Goal: Task Accomplishment & Management: Complete application form

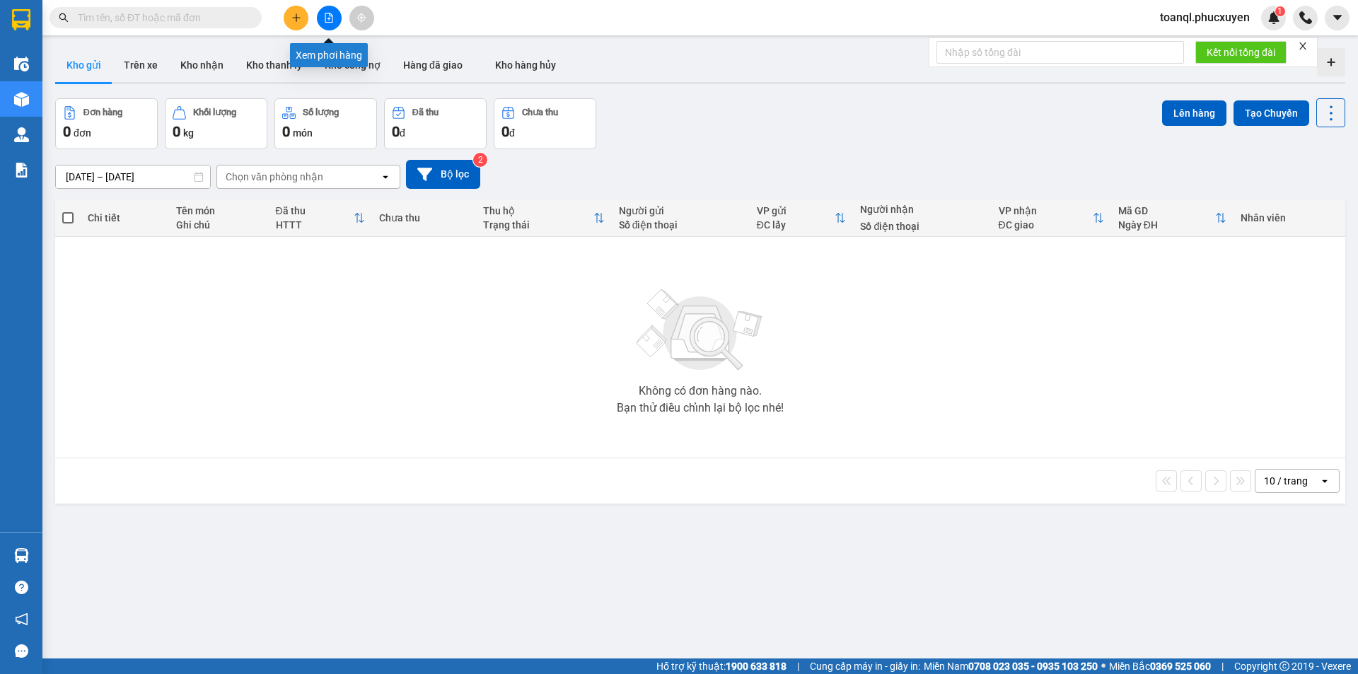
click at [330, 24] on button at bounding box center [329, 18] width 25 height 25
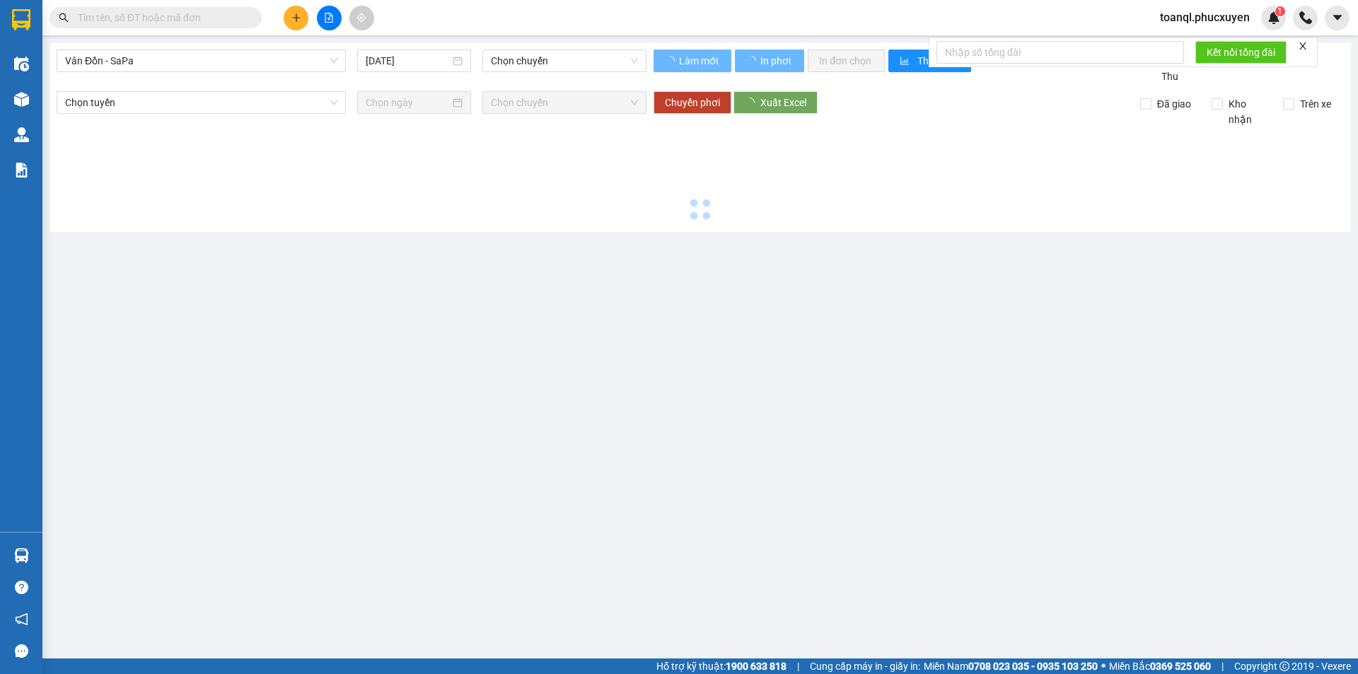
click at [178, 73] on div "Vân Đồn - SaPa [DATE] Chọn chuyến" at bounding box center [352, 67] width 590 height 35
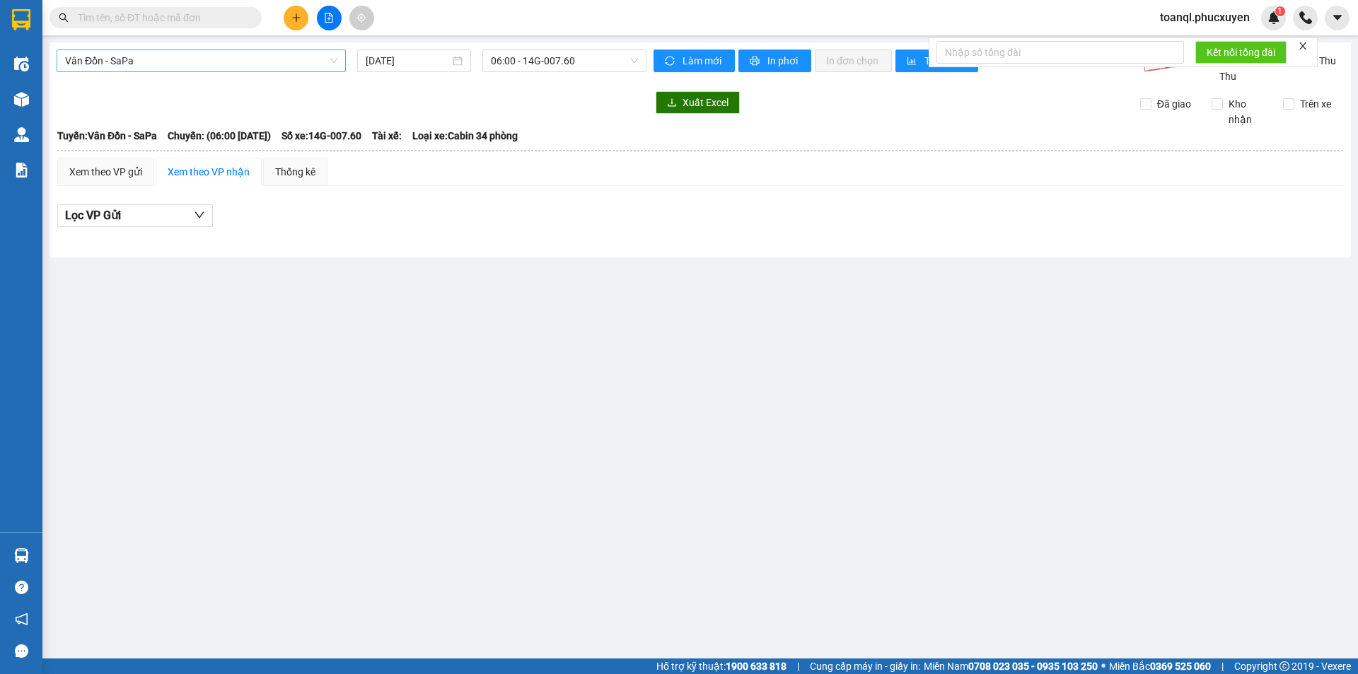
click at [182, 60] on span "Vân Đồn - SaPa" at bounding box center [201, 60] width 272 height 21
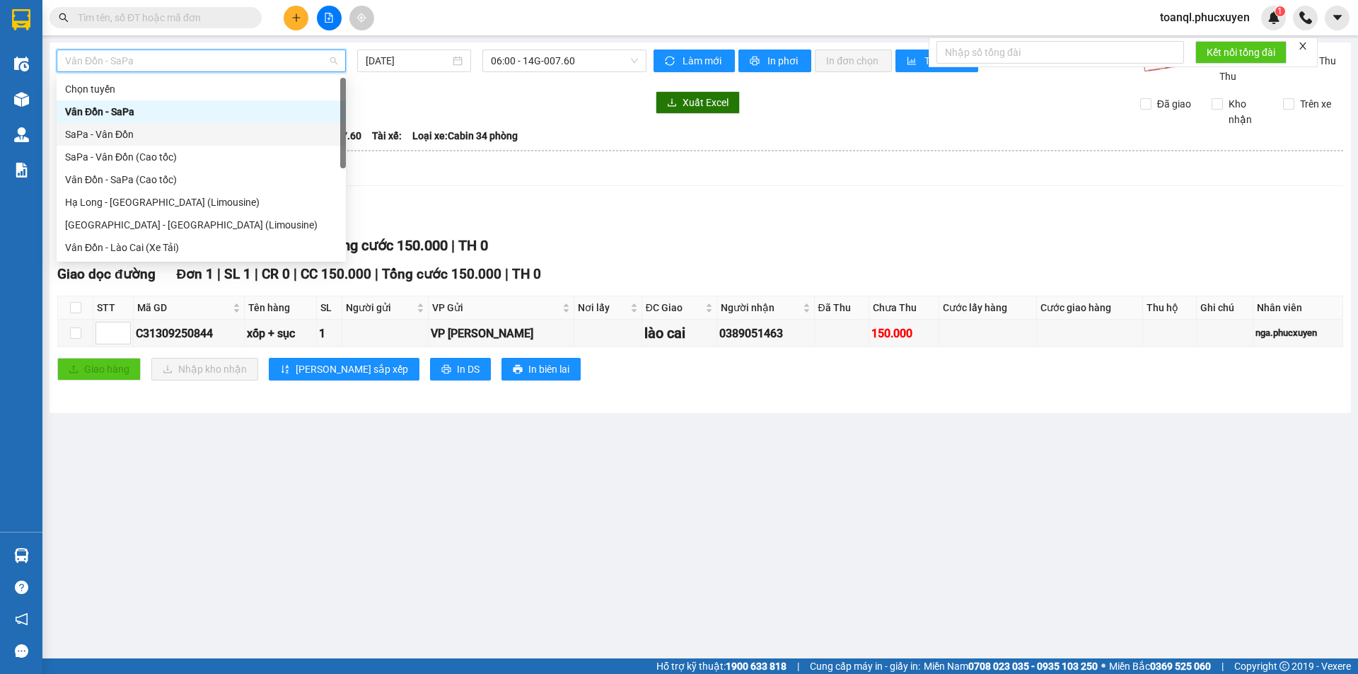
drag, startPoint x: 106, startPoint y: 119, endPoint x: 106, endPoint y: 132, distance: 13.4
click at [106, 132] on div "Chọn tuyến Vân Đồn - [GEOGRAPHIC_DATA] - [GEOGRAPHIC_DATA] SaPa - [GEOGRAPHIC_D…" at bounding box center [201, 191] width 289 height 226
click at [106, 132] on div "SaPa - Vân Đồn" at bounding box center [201, 135] width 272 height 16
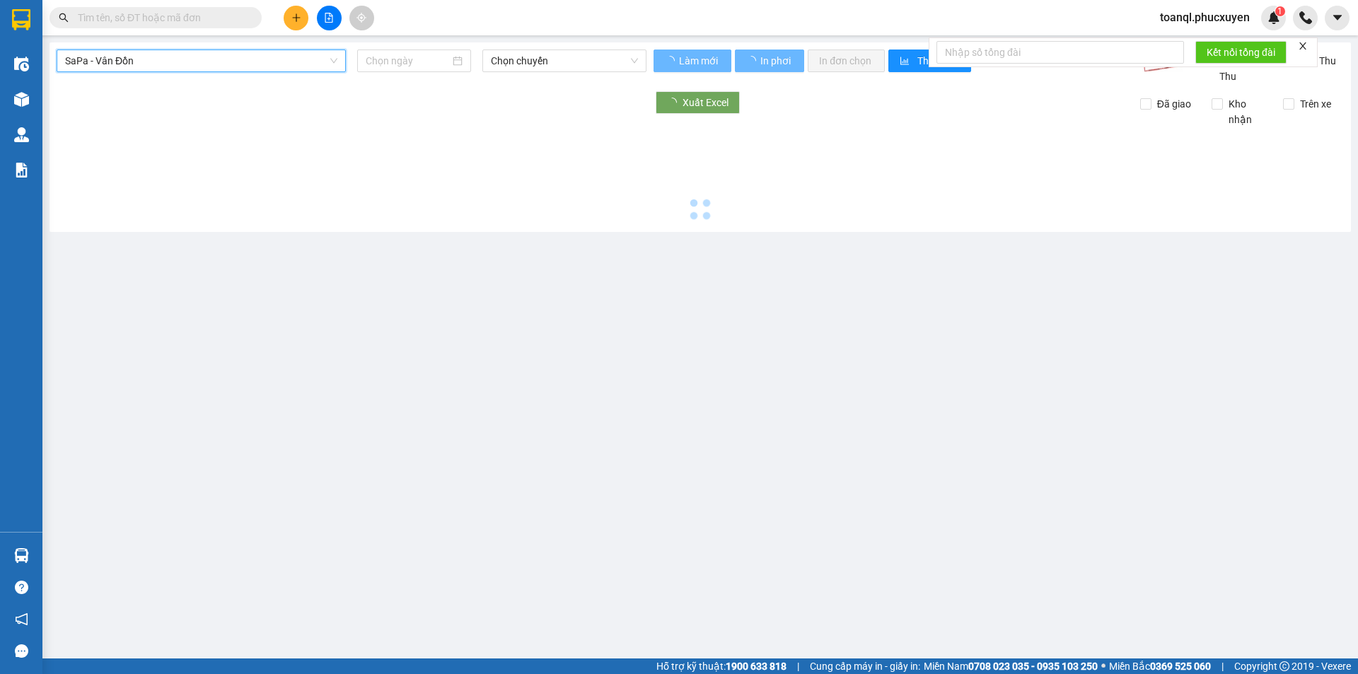
type input "[DATE]"
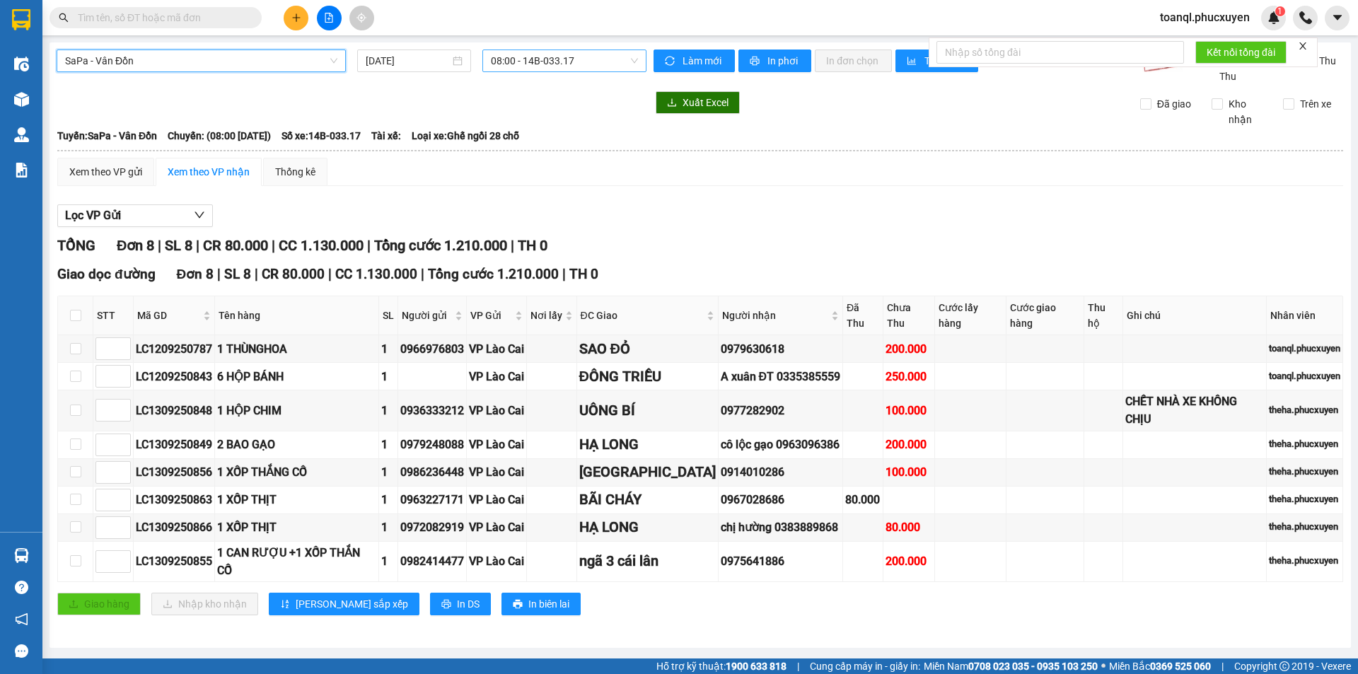
click at [597, 63] on span "08:00 - 14B-033.17" at bounding box center [564, 60] width 147 height 21
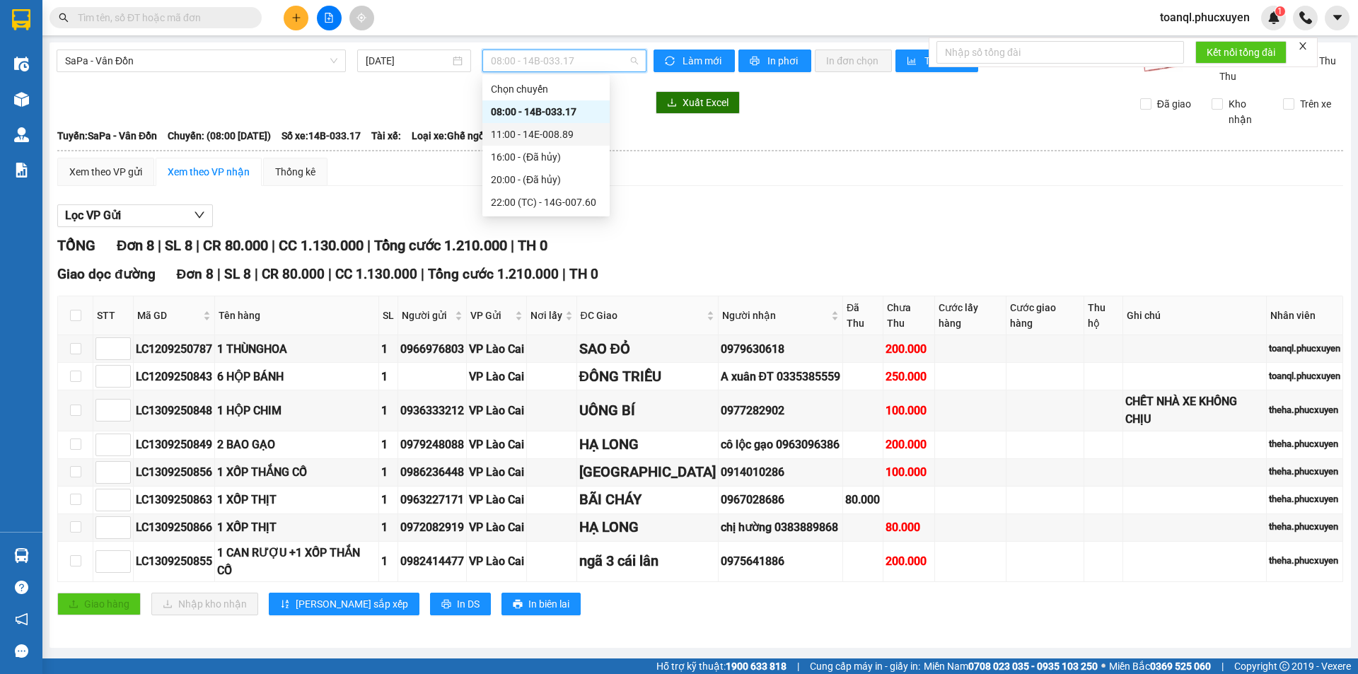
click at [552, 127] on div "Chọn chuyến 08:00 - 14B-033.17 11:00 - 14E-008.89 16:00 - (Đã hủy) 20:00 - (Đã …" at bounding box center [546, 146] width 127 height 136
click at [552, 127] on div "11:00 - 14E-008.89" at bounding box center [546, 135] width 110 height 16
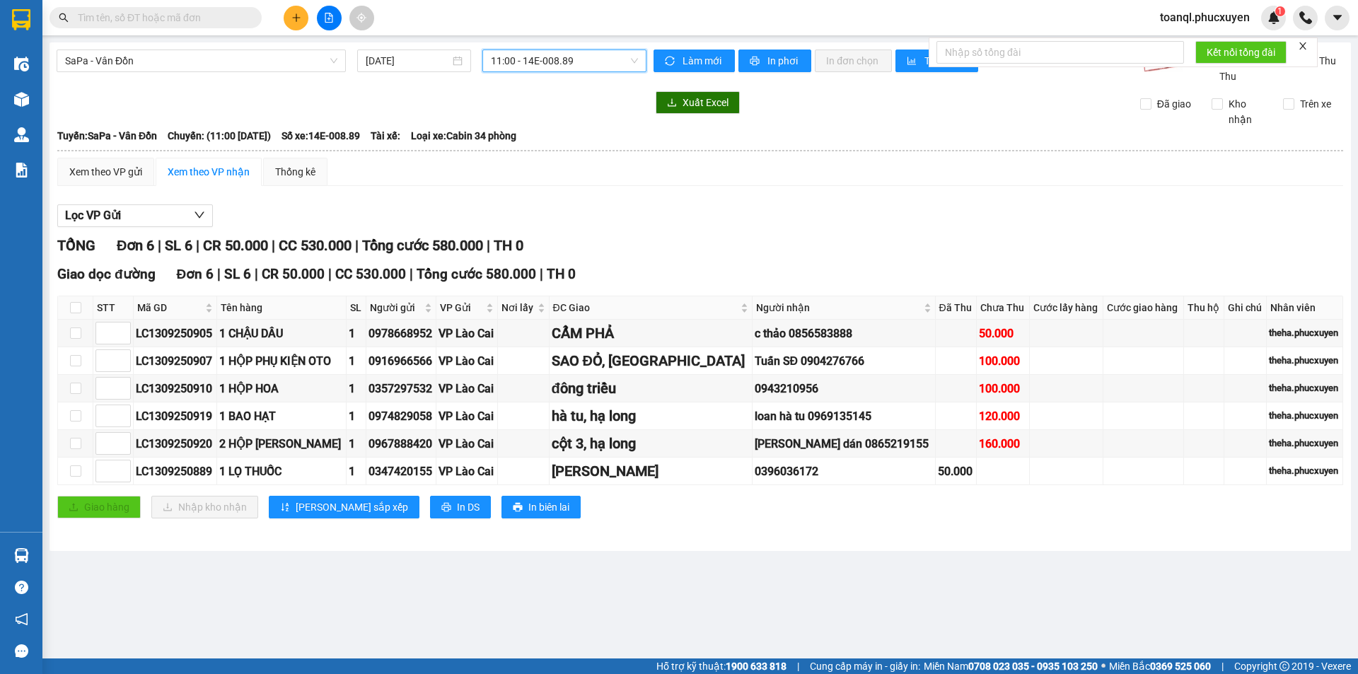
click at [590, 52] on span "11:00 - 14E-008.89" at bounding box center [564, 60] width 147 height 21
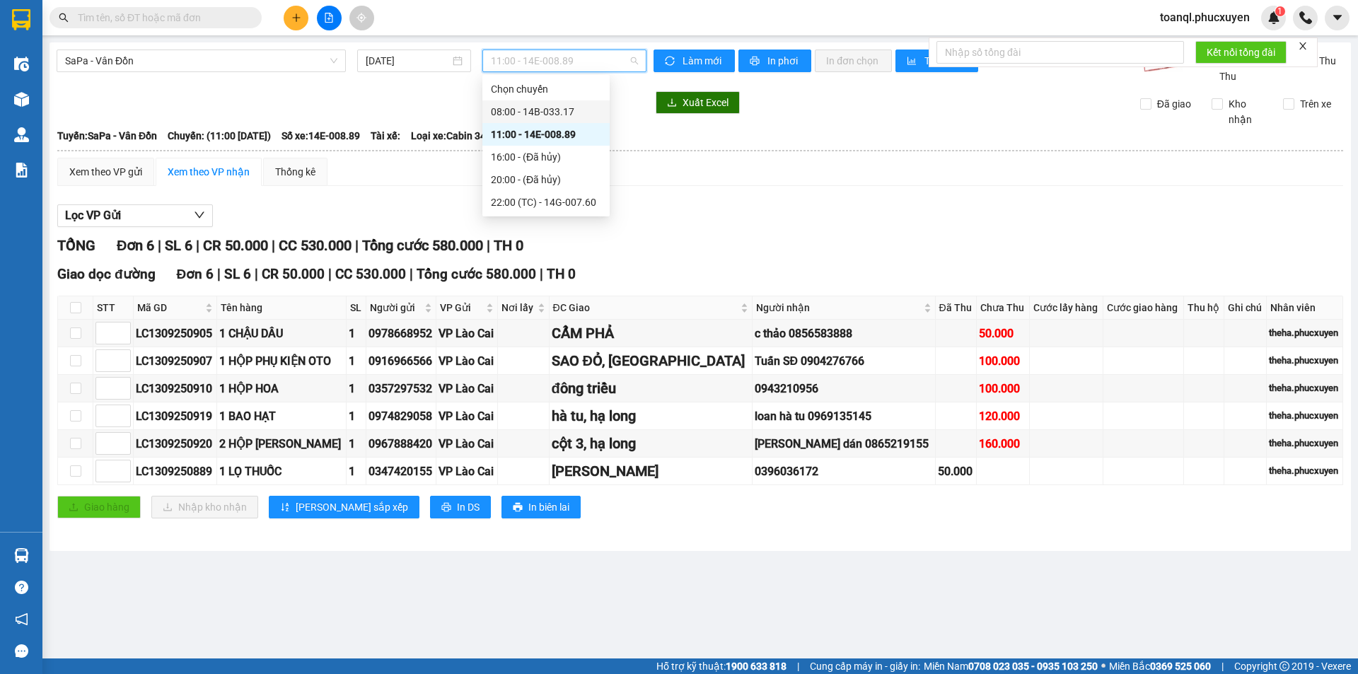
click at [565, 105] on div "08:00 - 14B-033.17" at bounding box center [546, 112] width 110 height 16
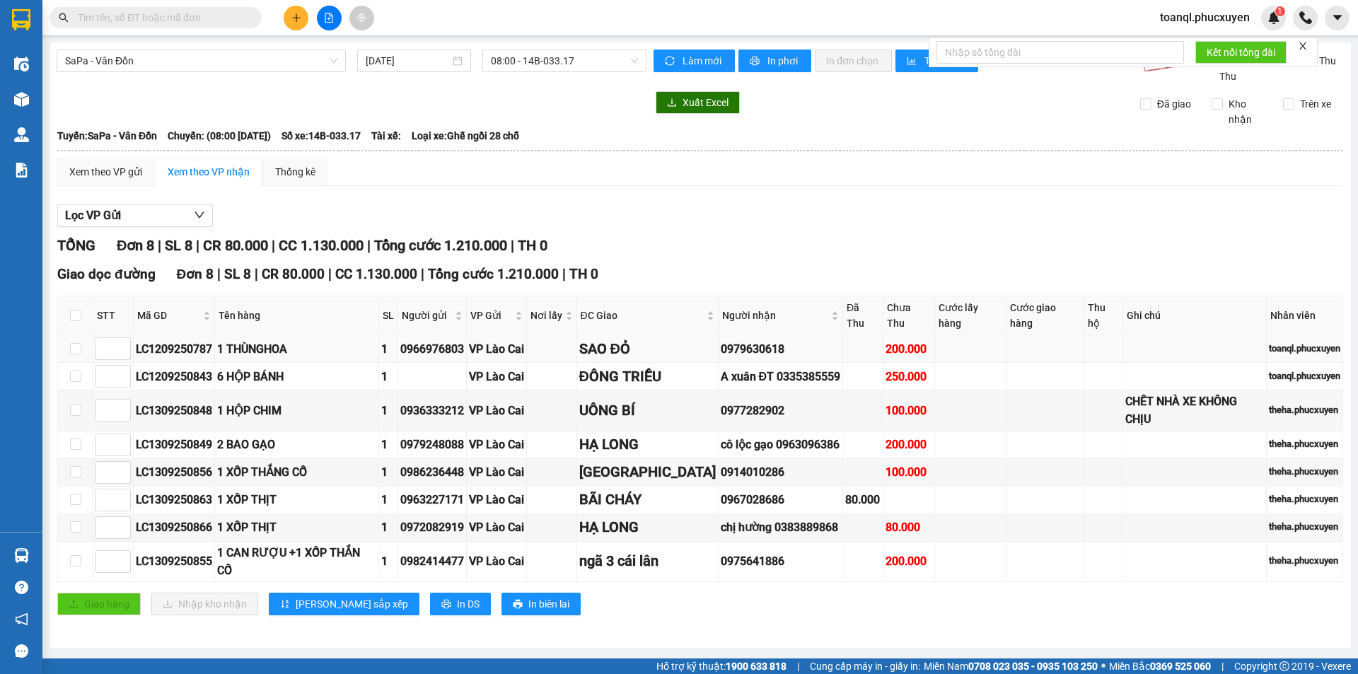
click at [161, 340] on div "LC1209250787" at bounding box center [174, 349] width 76 height 18
copy div "LC1209250787"
click at [188, 21] on input "text" at bounding box center [161, 18] width 167 height 16
paste input "LC1209250787"
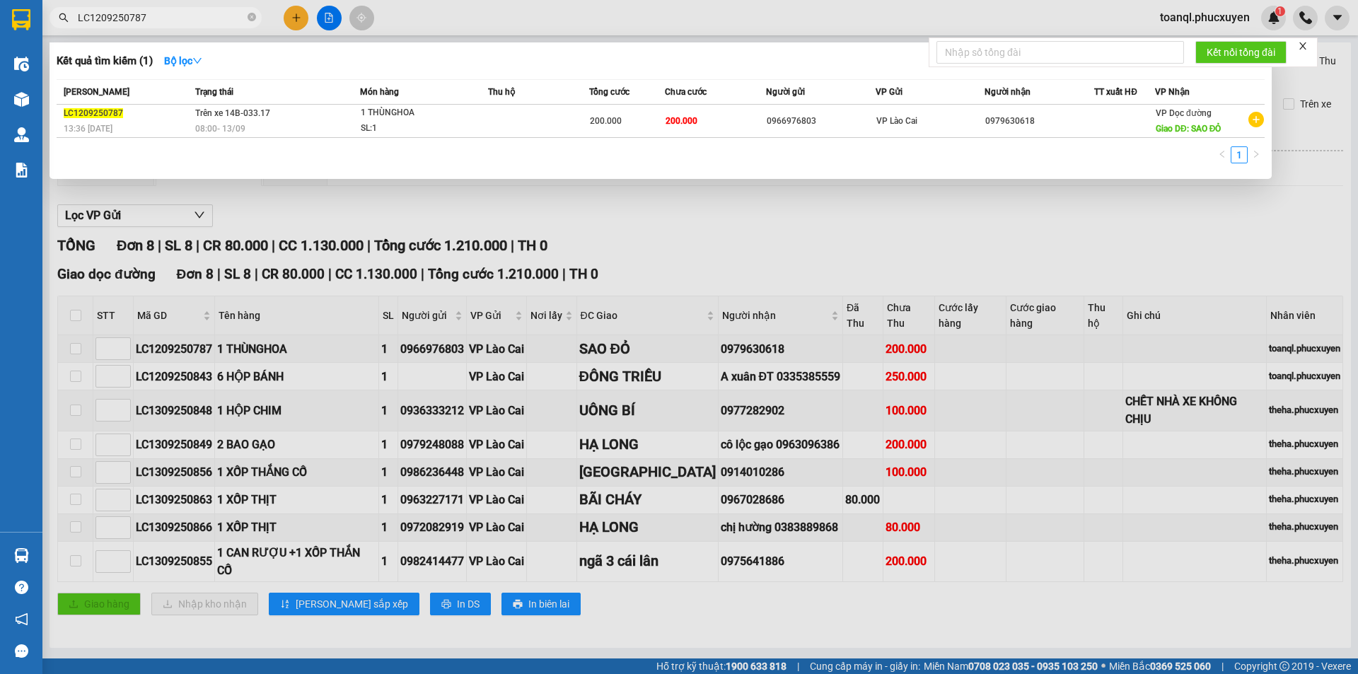
type input "LC1209250787"
click at [658, 120] on div "200.000" at bounding box center [627, 121] width 74 height 16
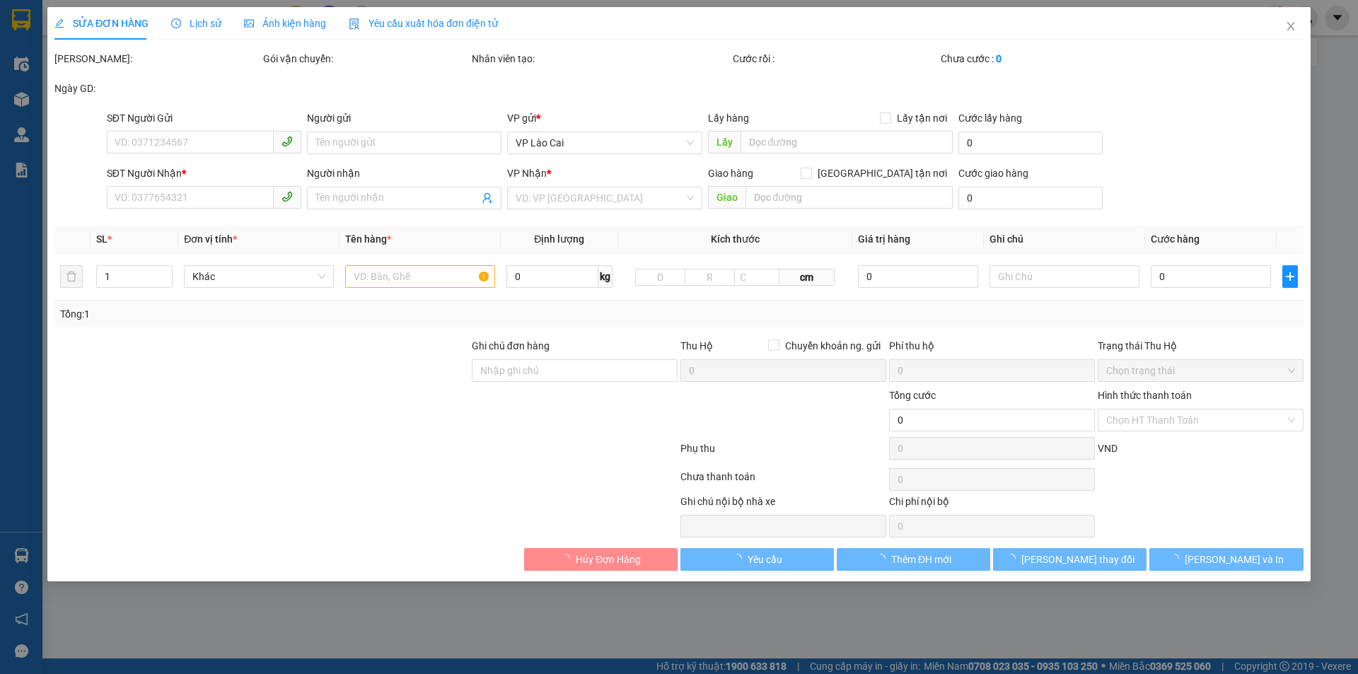
click at [217, 132] on div "SĐT Người Gửi" at bounding box center [204, 120] width 195 height 21
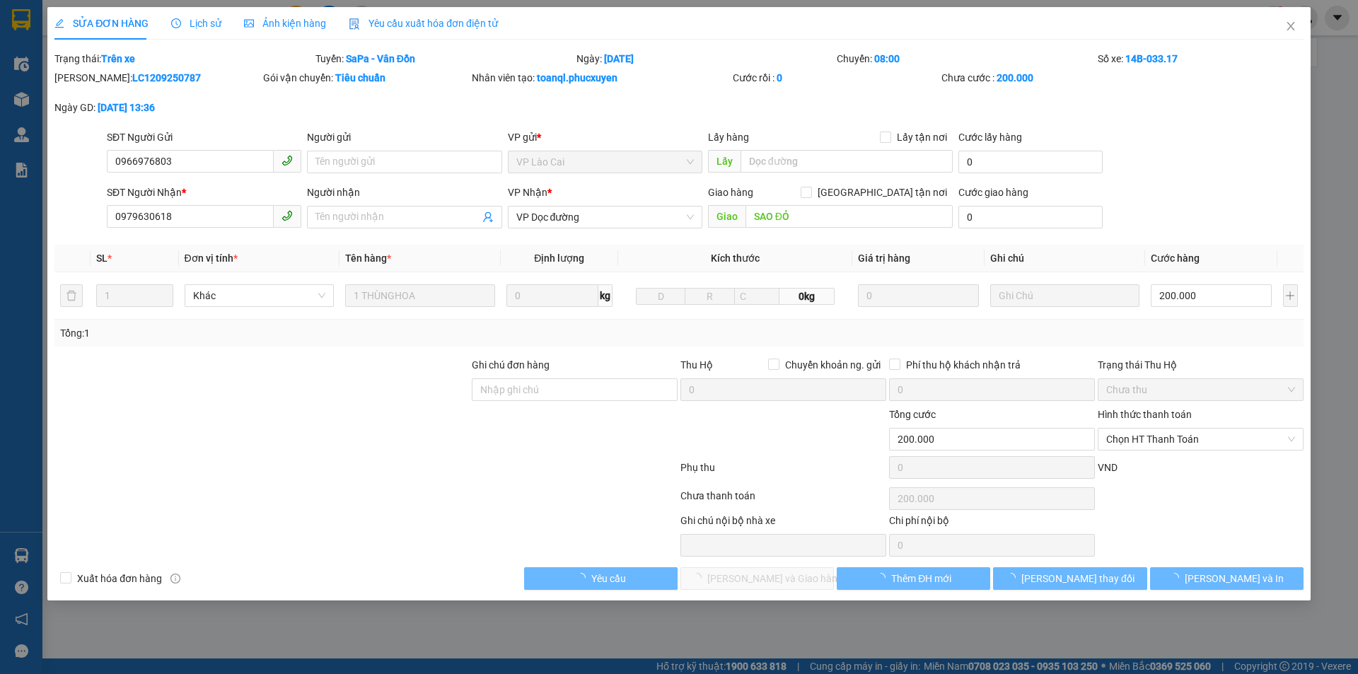
type input "0966976803"
type input "0979630618"
type input "SAO ĐỎ"
type input "200.000"
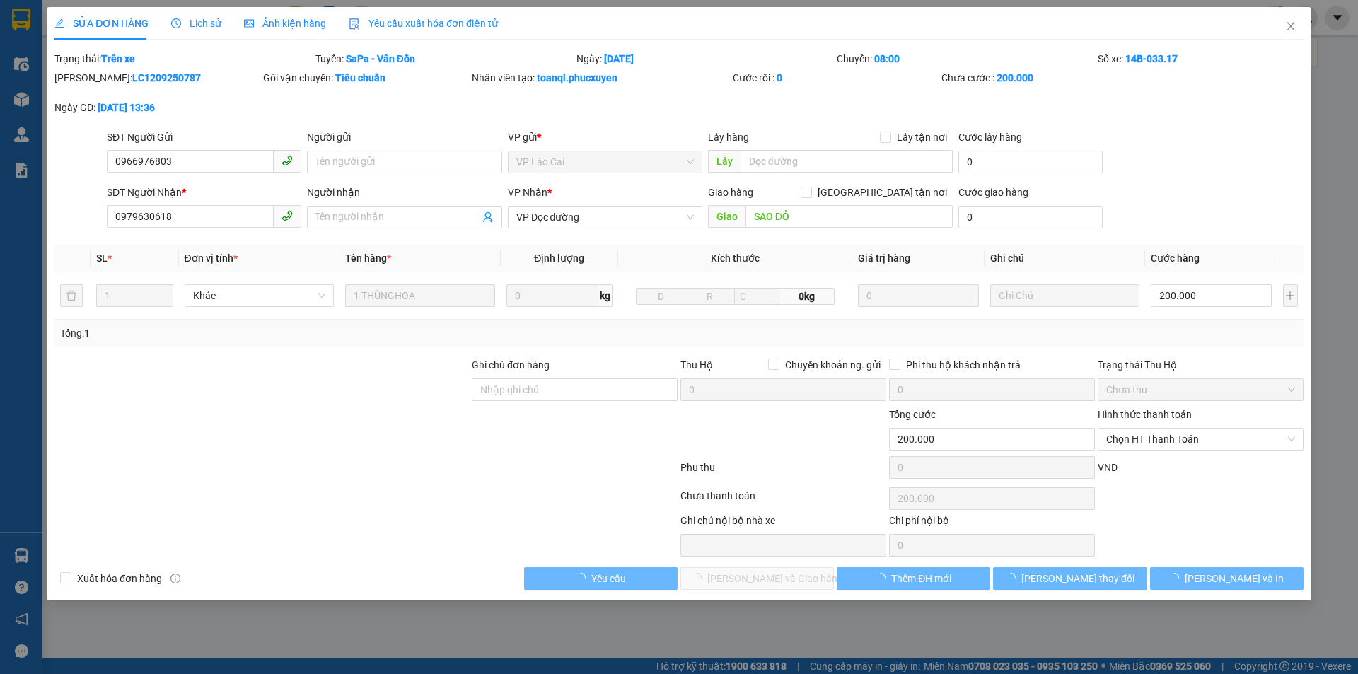
click at [217, 146] on div "SĐT Người Gửi" at bounding box center [204, 139] width 195 height 21
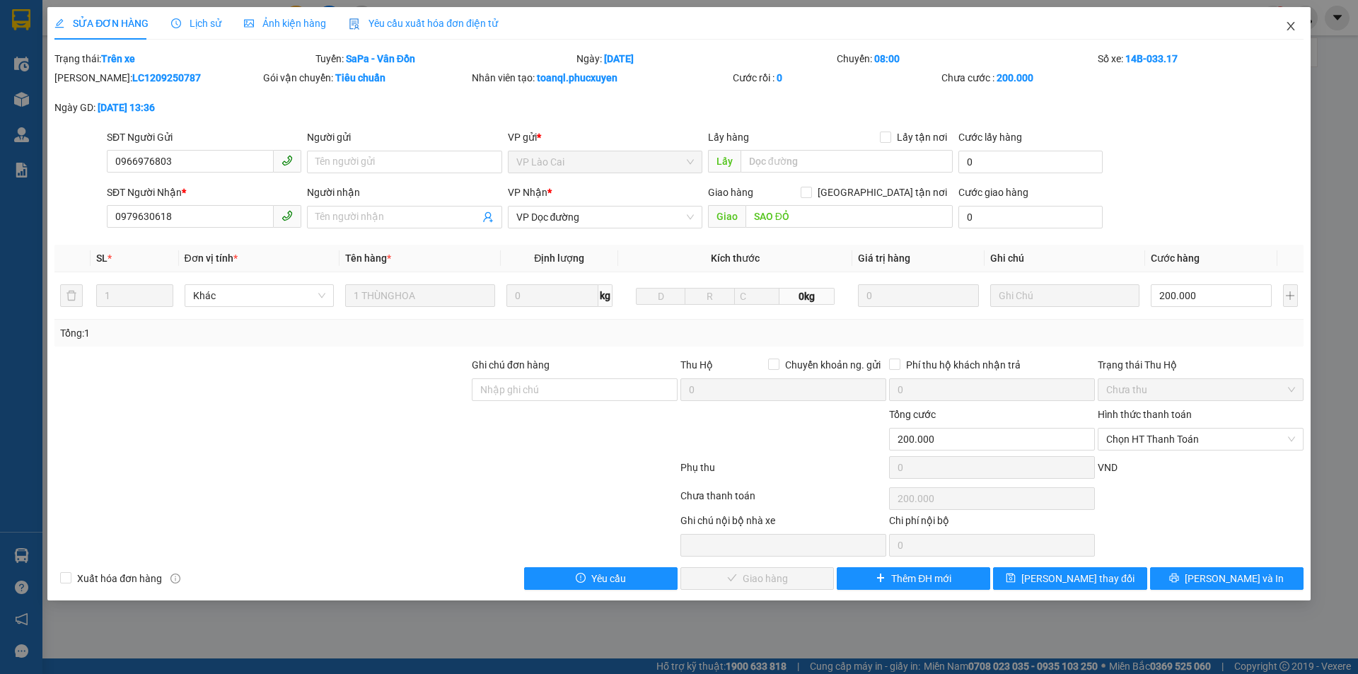
click at [1276, 26] on span "Close" at bounding box center [1291, 27] width 40 height 40
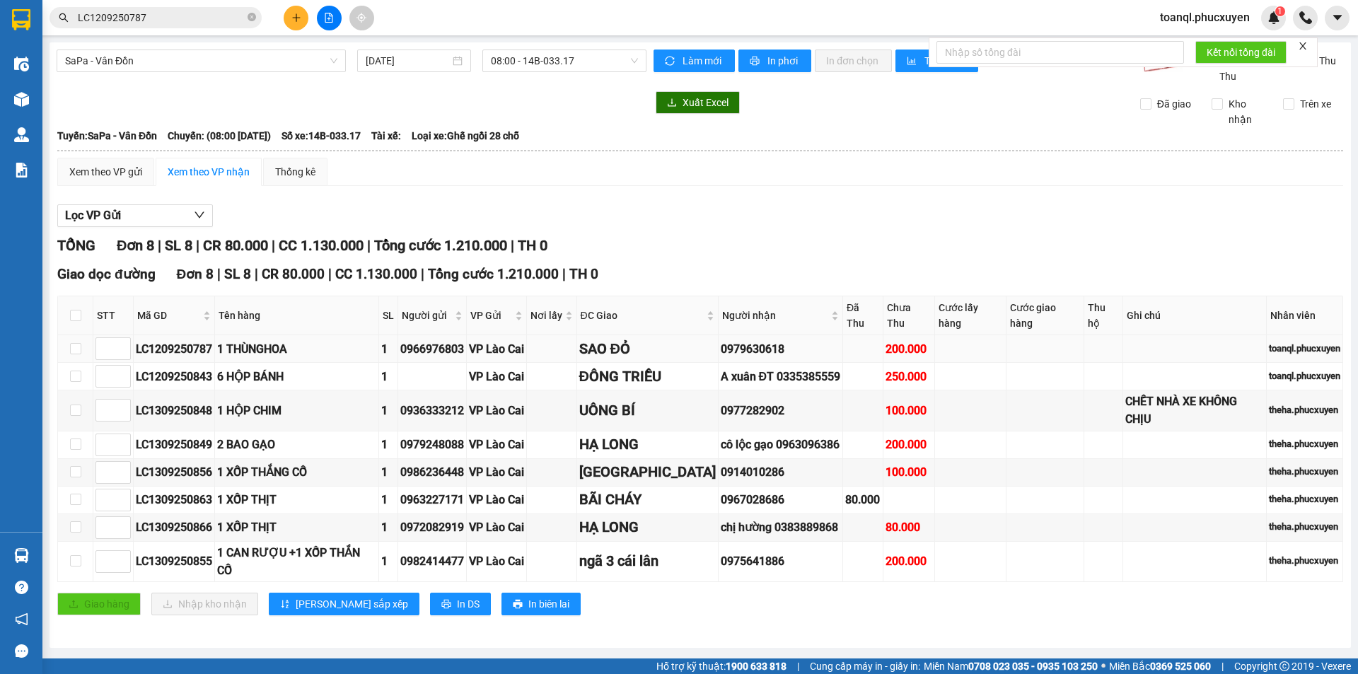
click at [191, 340] on div "LC1209250787" at bounding box center [174, 349] width 76 height 18
copy div "LC1209250787"
click at [172, 23] on input "LC1209250787" at bounding box center [161, 18] width 167 height 16
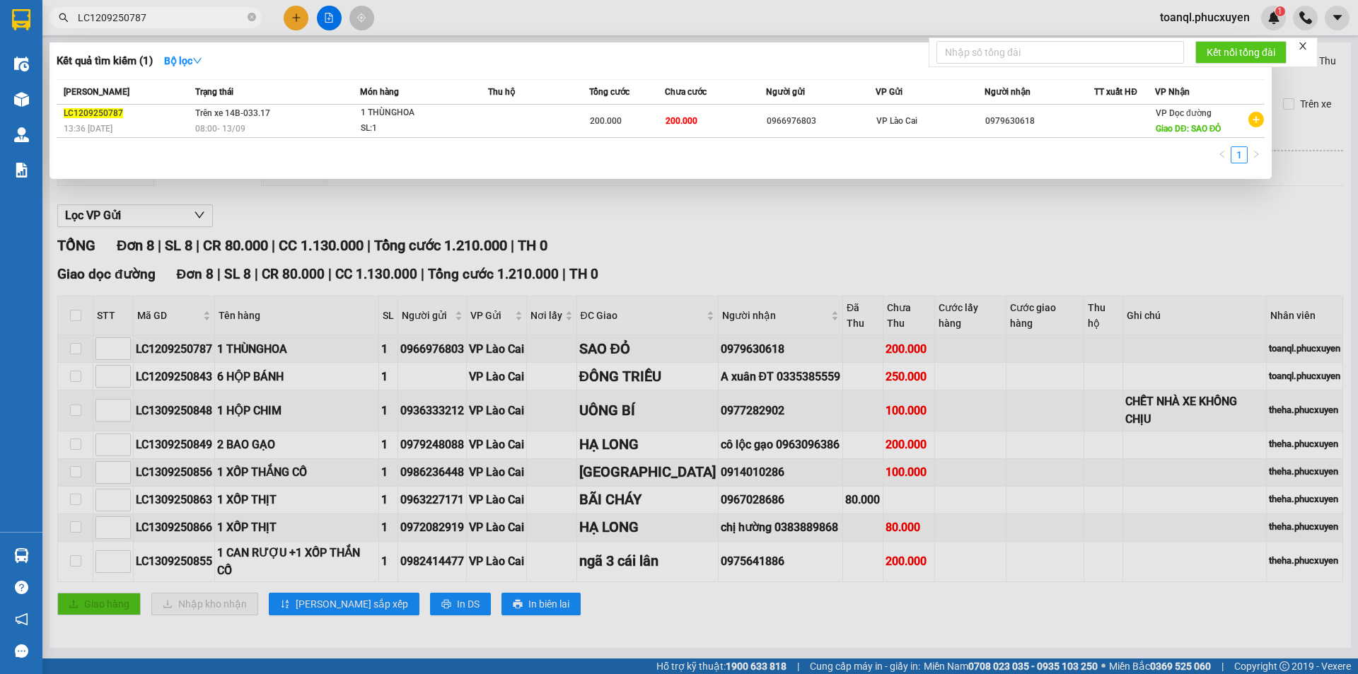
click at [172, 23] on input "LC1209250787" at bounding box center [161, 18] width 167 height 16
click at [226, 104] on th "Trạng thái" at bounding box center [276, 92] width 168 height 25
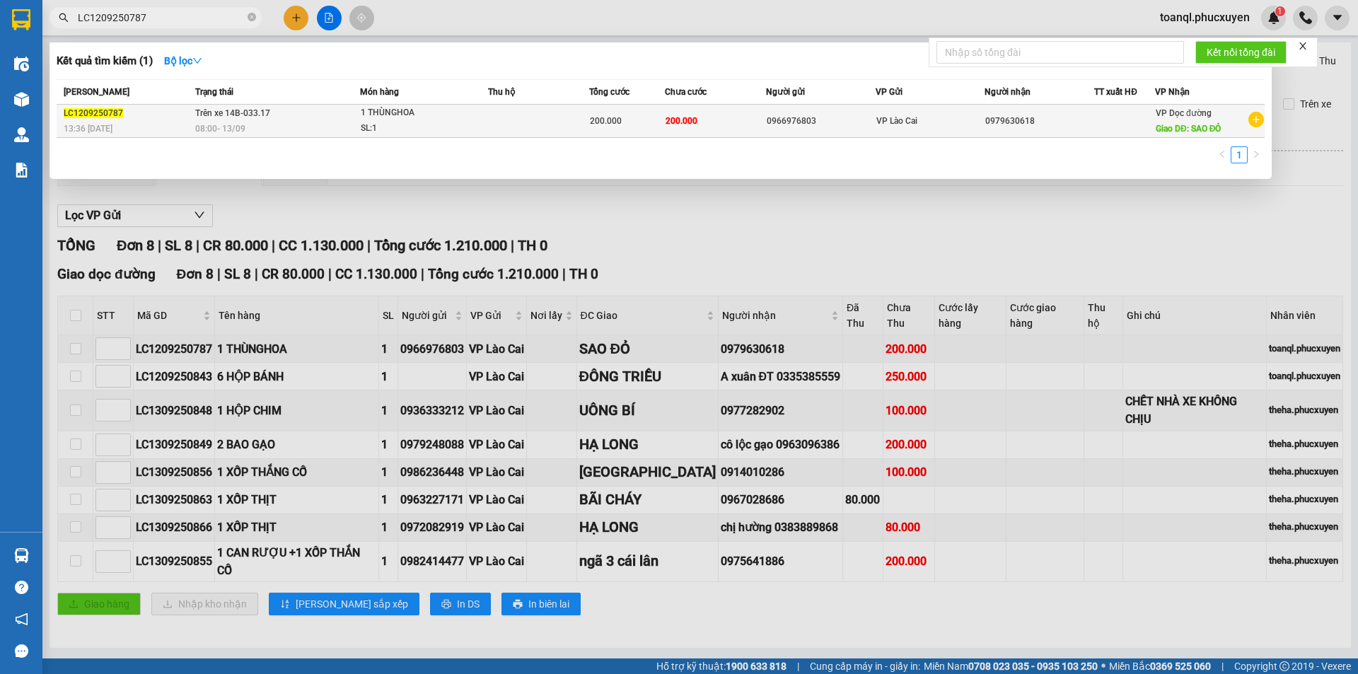
click at [250, 112] on span "Trên xe 14B-033.17" at bounding box center [232, 113] width 75 height 10
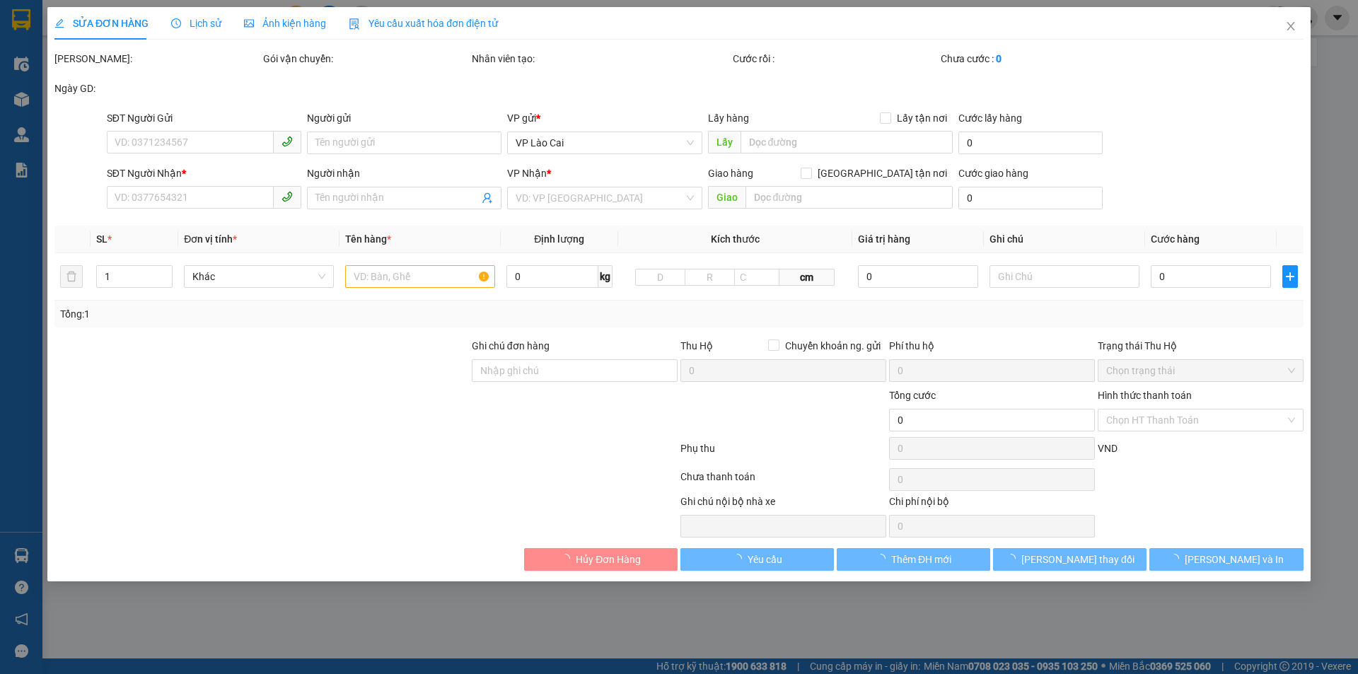
type input "0966976803"
type input "0979630618"
type input "SAO ĐỎ"
type input "200.000"
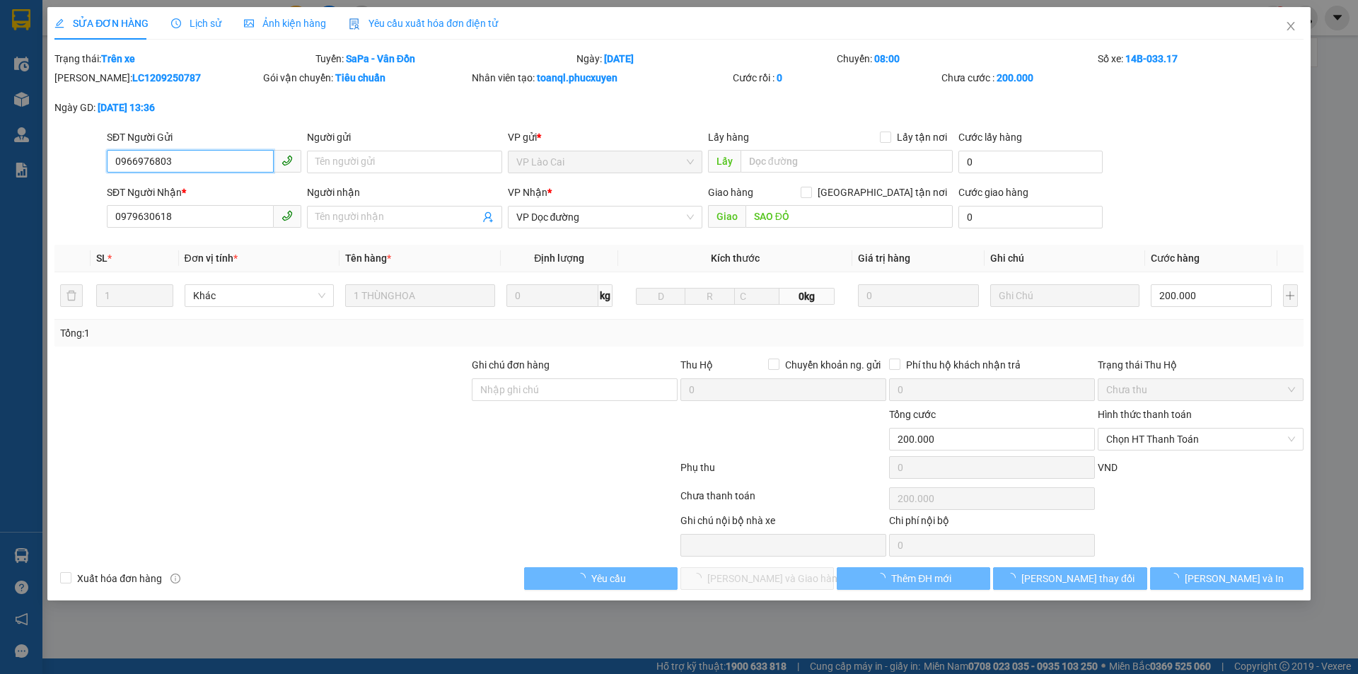
click at [215, 134] on div "SĐT Người Gửi" at bounding box center [204, 137] width 195 height 16
click at [215, 150] on input "0966976803" at bounding box center [190, 161] width 167 height 23
click at [215, 134] on div "SĐT Người Gửi" at bounding box center [204, 137] width 195 height 16
click at [215, 150] on input "0966976803" at bounding box center [190, 161] width 167 height 23
click at [213, 146] on div "SĐT Người Gửi" at bounding box center [204, 139] width 195 height 21
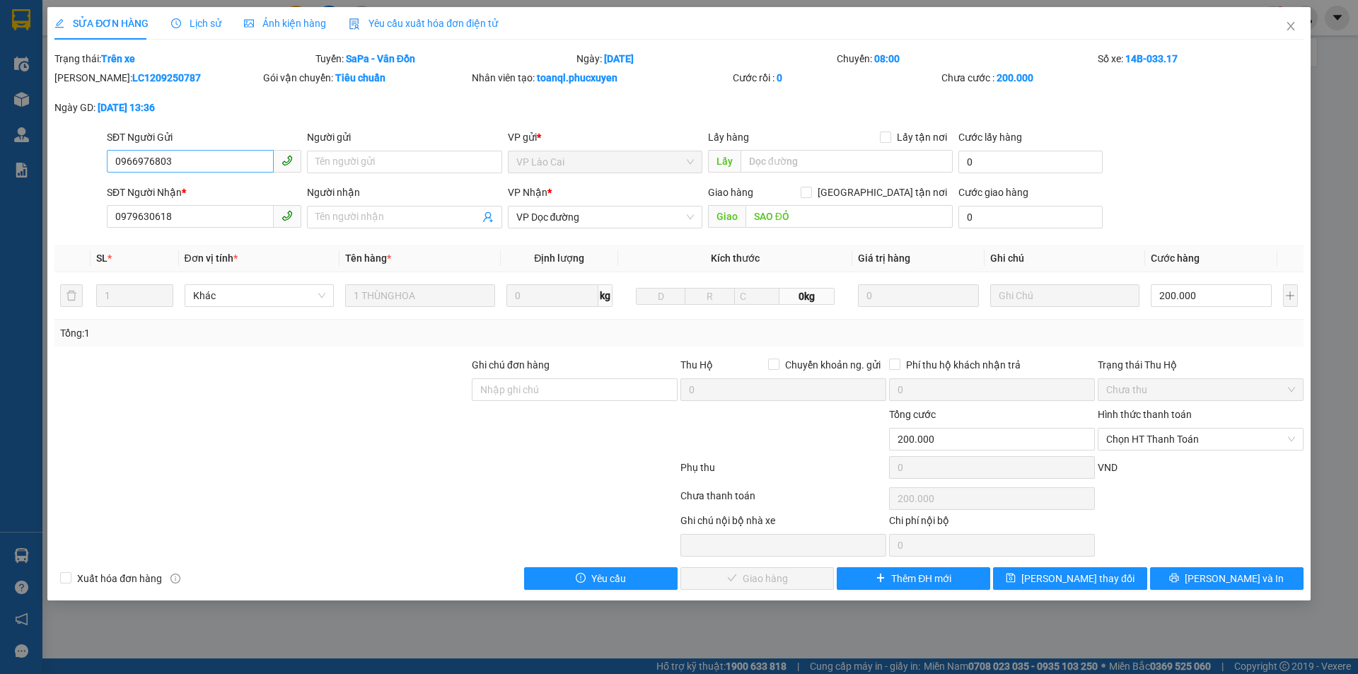
click at [213, 148] on div "SĐT Người Gửi" at bounding box center [204, 139] width 195 height 21
click at [216, 151] on input "0966976803" at bounding box center [190, 161] width 167 height 23
click at [228, 208] on input "0979630618" at bounding box center [190, 216] width 167 height 23
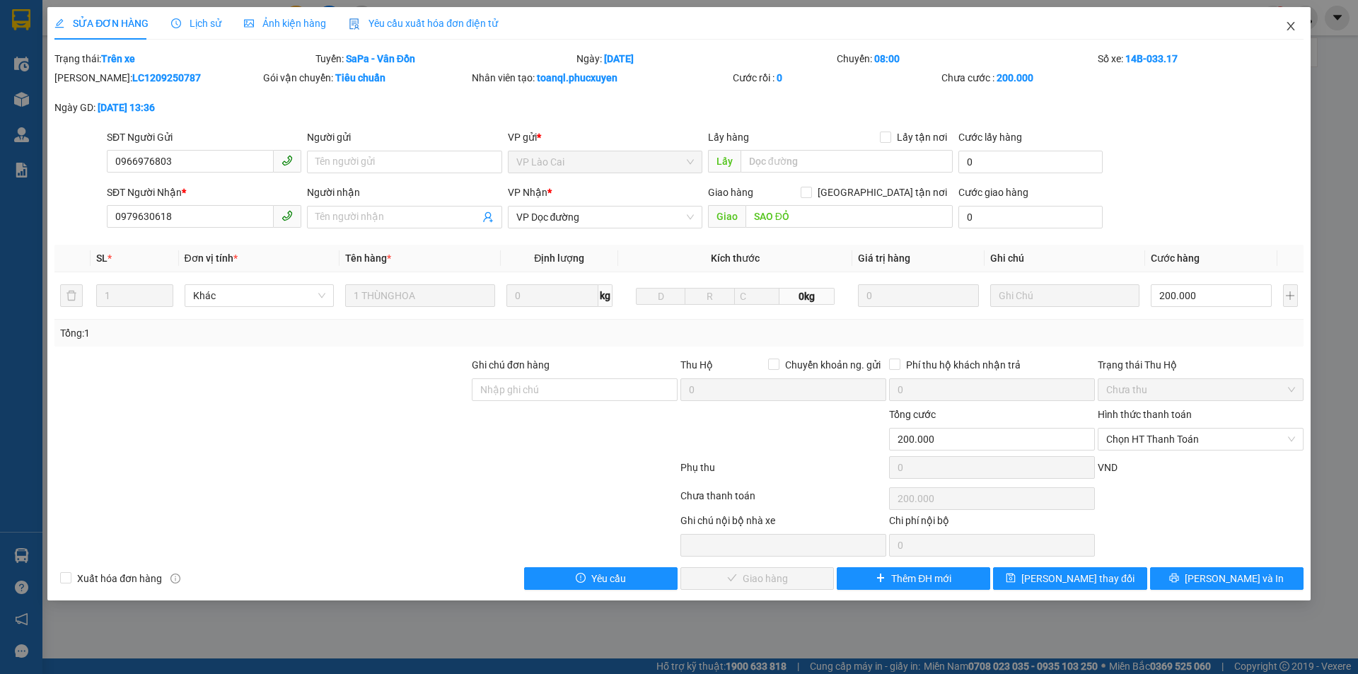
click at [1285, 42] on span "Close" at bounding box center [1291, 27] width 40 height 40
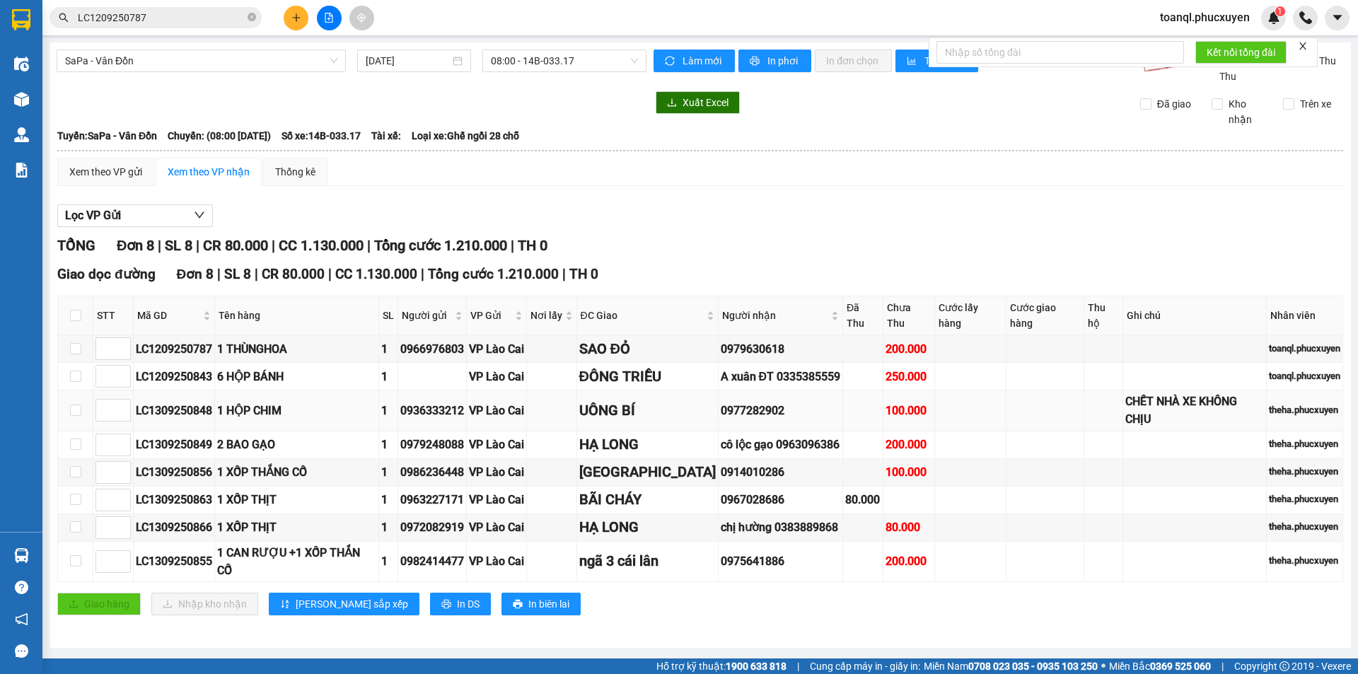
click at [188, 402] on div "LC1309250848" at bounding box center [174, 411] width 76 height 18
click at [212, 11] on input "LC1209250787" at bounding box center [161, 18] width 167 height 16
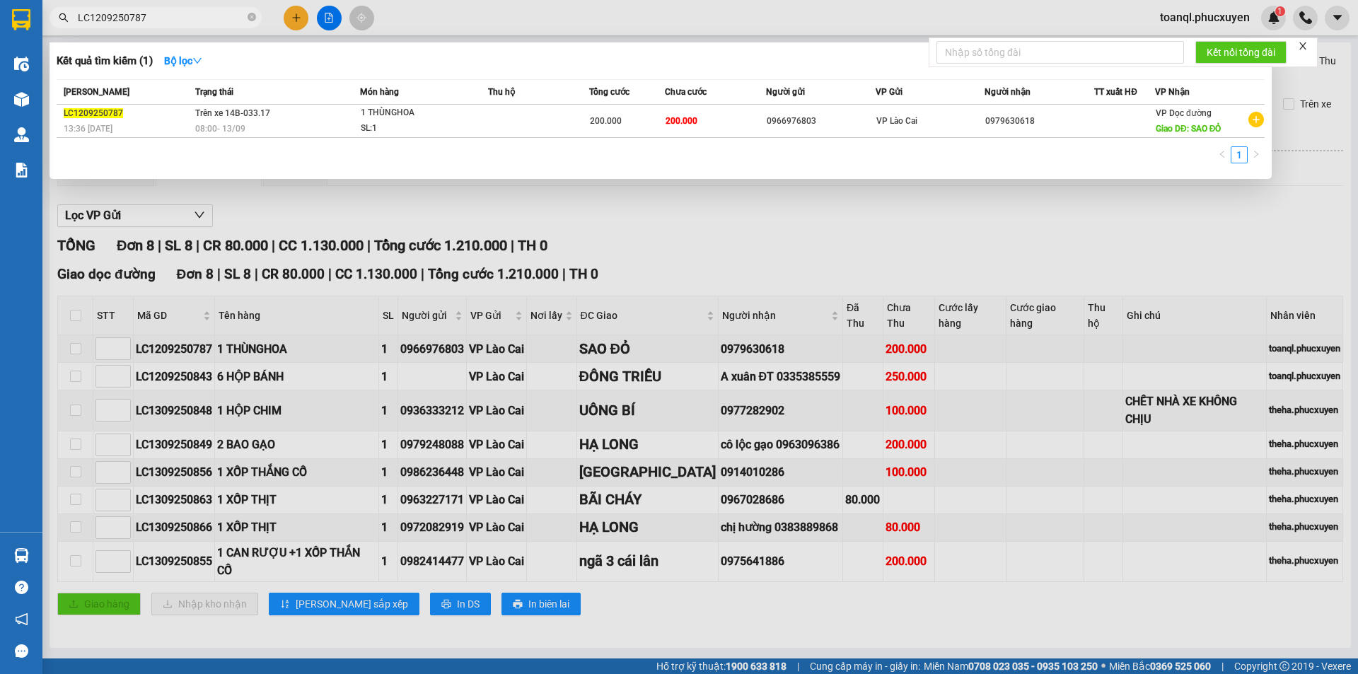
click at [212, 11] on input "LC1209250787" at bounding box center [161, 18] width 167 height 16
paste input "309250848"
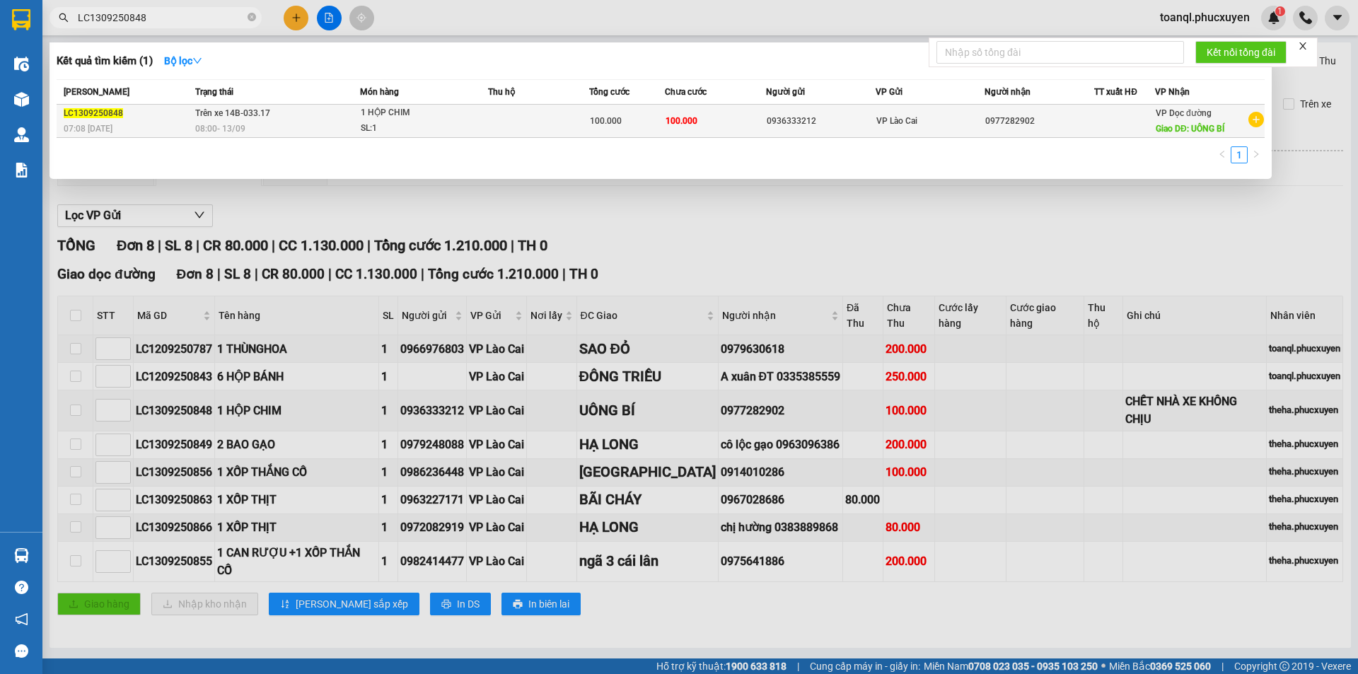
type input "LC1309250848"
click at [411, 110] on div "1 HỘP CHIM" at bounding box center [414, 113] width 106 height 16
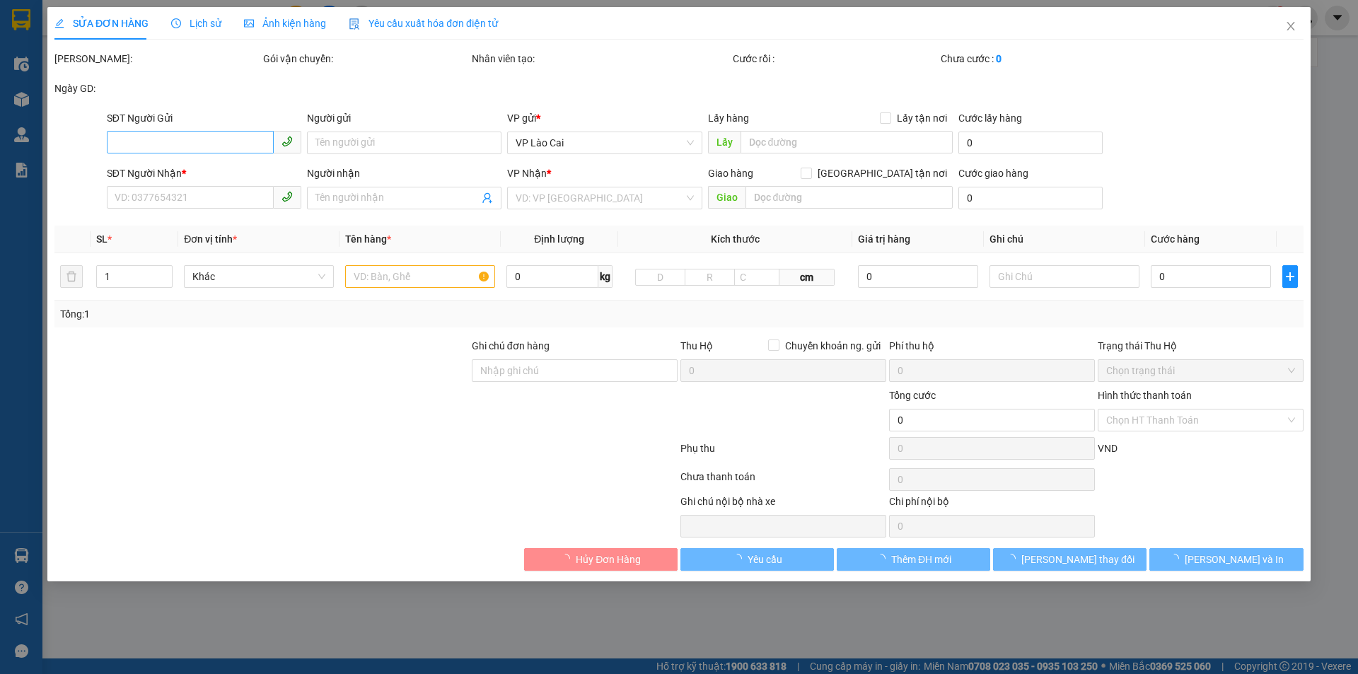
type input "0936333212"
type input "0977282902"
type input "UÔNG BÍ"
type input "100.000"
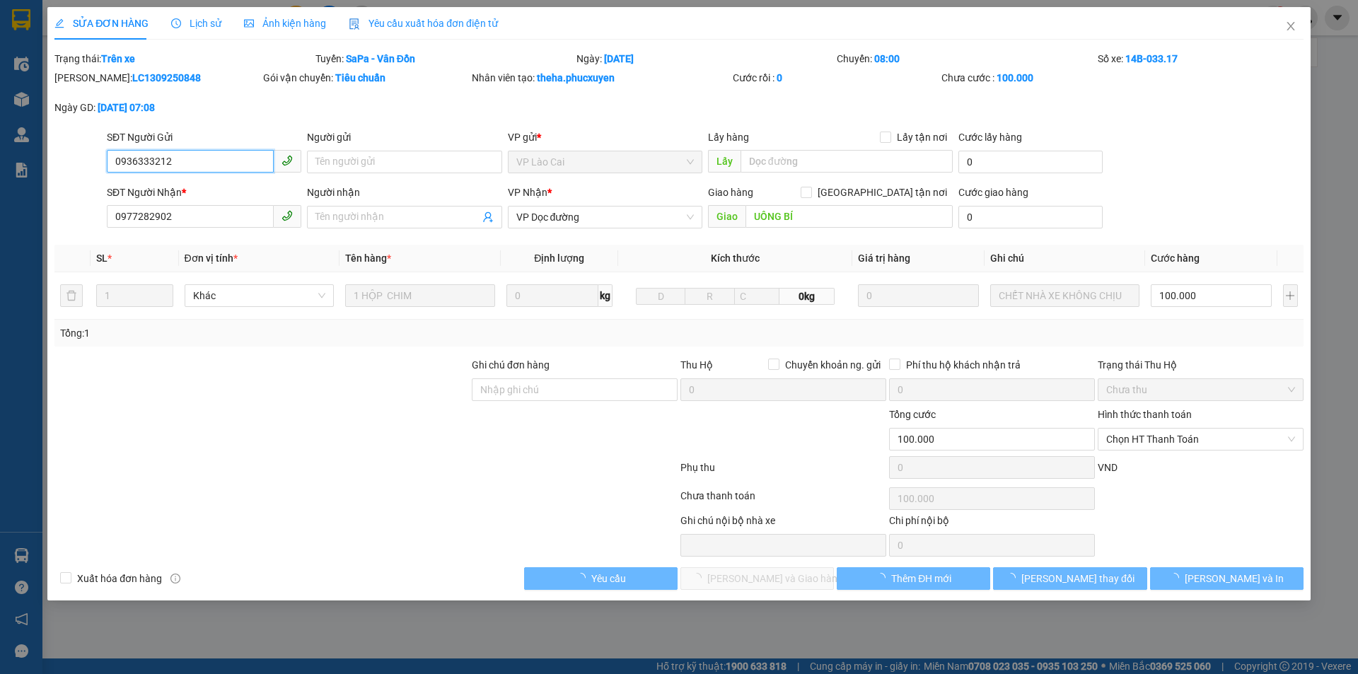
click at [173, 153] on input "0936333212" at bounding box center [190, 161] width 167 height 23
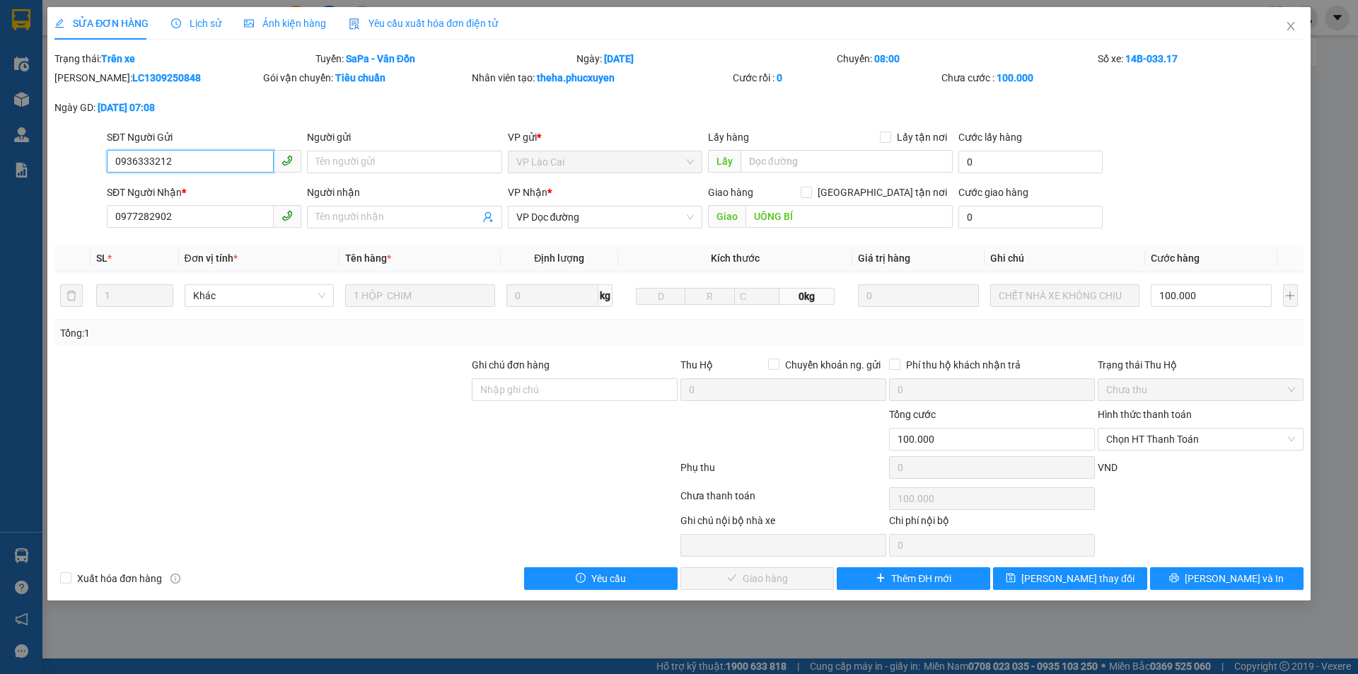
click at [173, 153] on input "0936333212" at bounding box center [190, 161] width 167 height 23
click at [207, 209] on input "0977282902" at bounding box center [190, 216] width 167 height 23
click at [197, 224] on input "0977282902" at bounding box center [190, 216] width 167 height 23
click at [1293, 23] on icon "close" at bounding box center [1291, 26] width 11 height 11
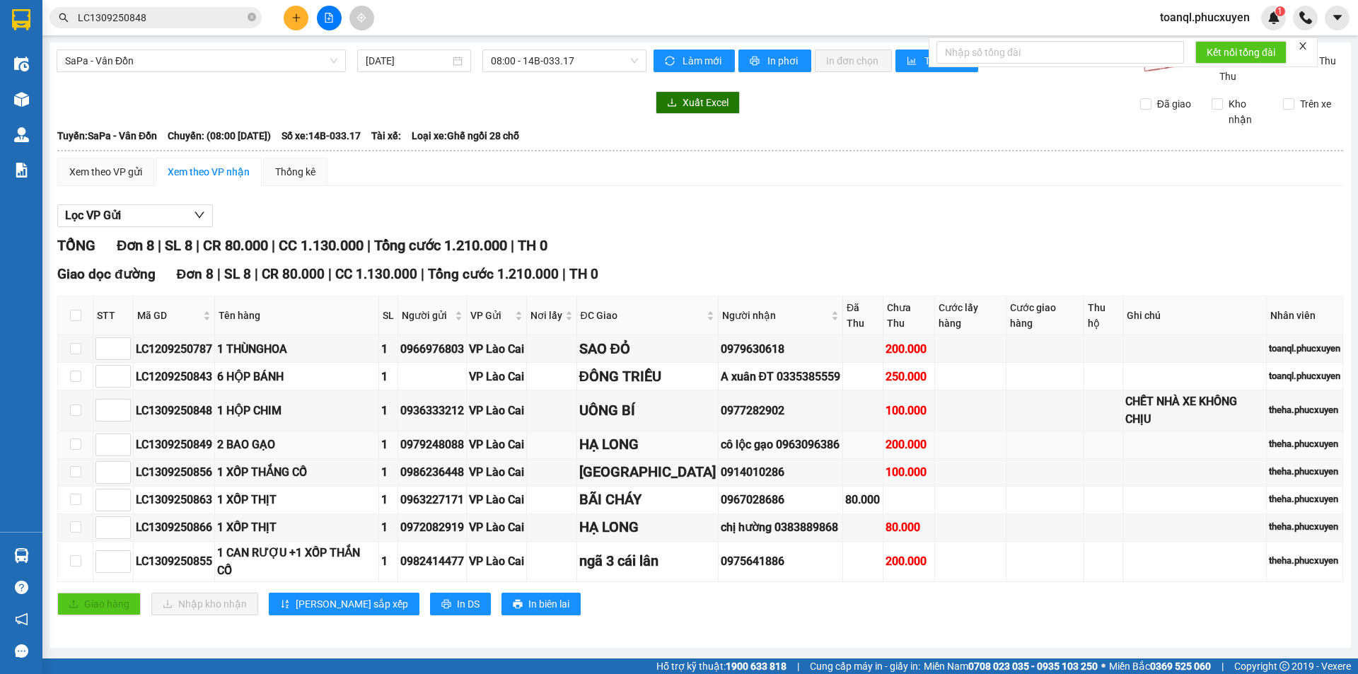
click at [188, 436] on div "LC1309250849" at bounding box center [174, 445] width 76 height 18
copy div "LC1309250849"
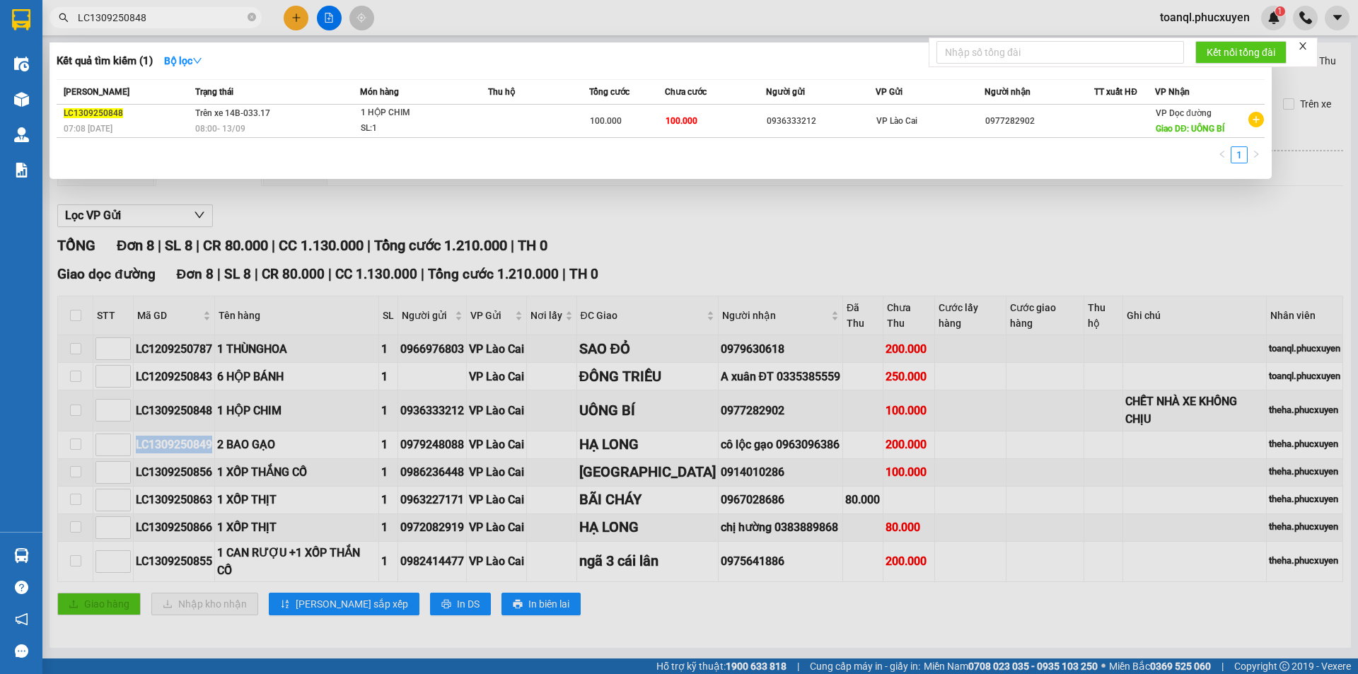
click at [208, 20] on input "LC1309250848" at bounding box center [161, 18] width 167 height 16
paste input "9"
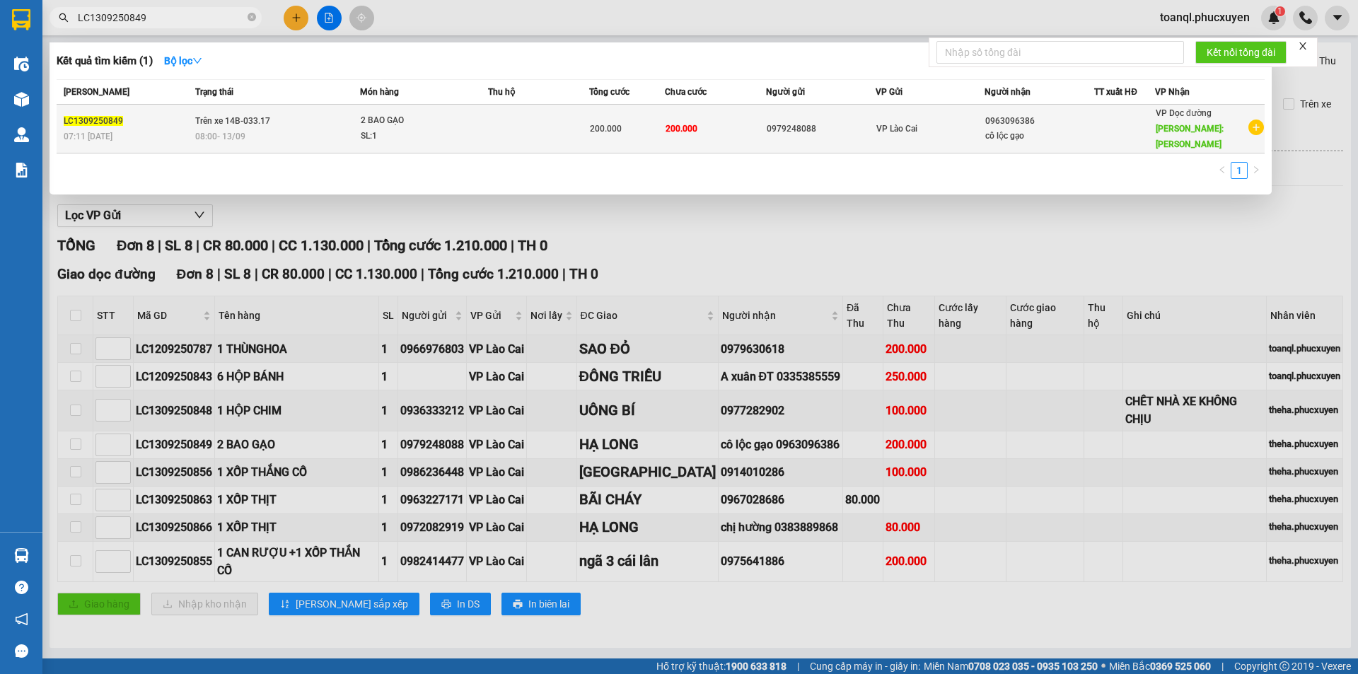
type input "LC1309250849"
click at [357, 117] on td "Trên xe 14B-033.17 08:00 [DATE]" at bounding box center [276, 129] width 168 height 49
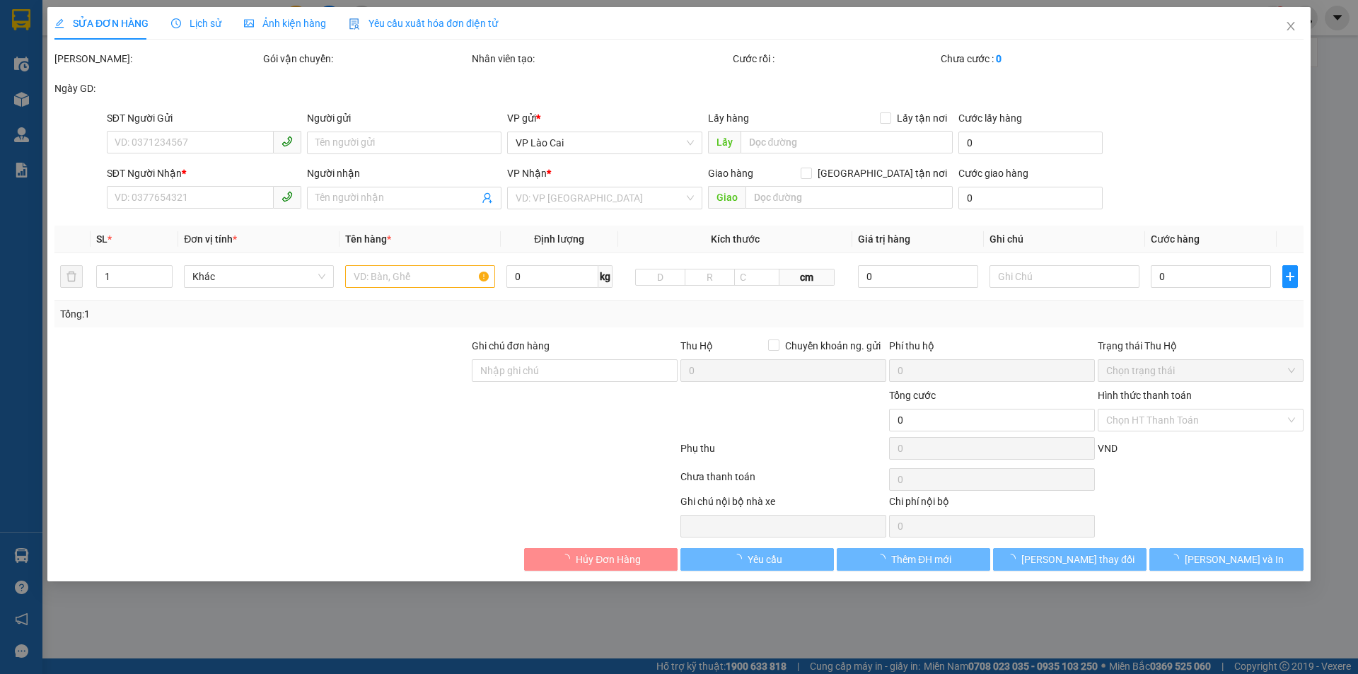
type input "0979248088"
type input "0963096386"
type input "cô lộc gạo"
type input "HẠ LONG"
type input "200.000"
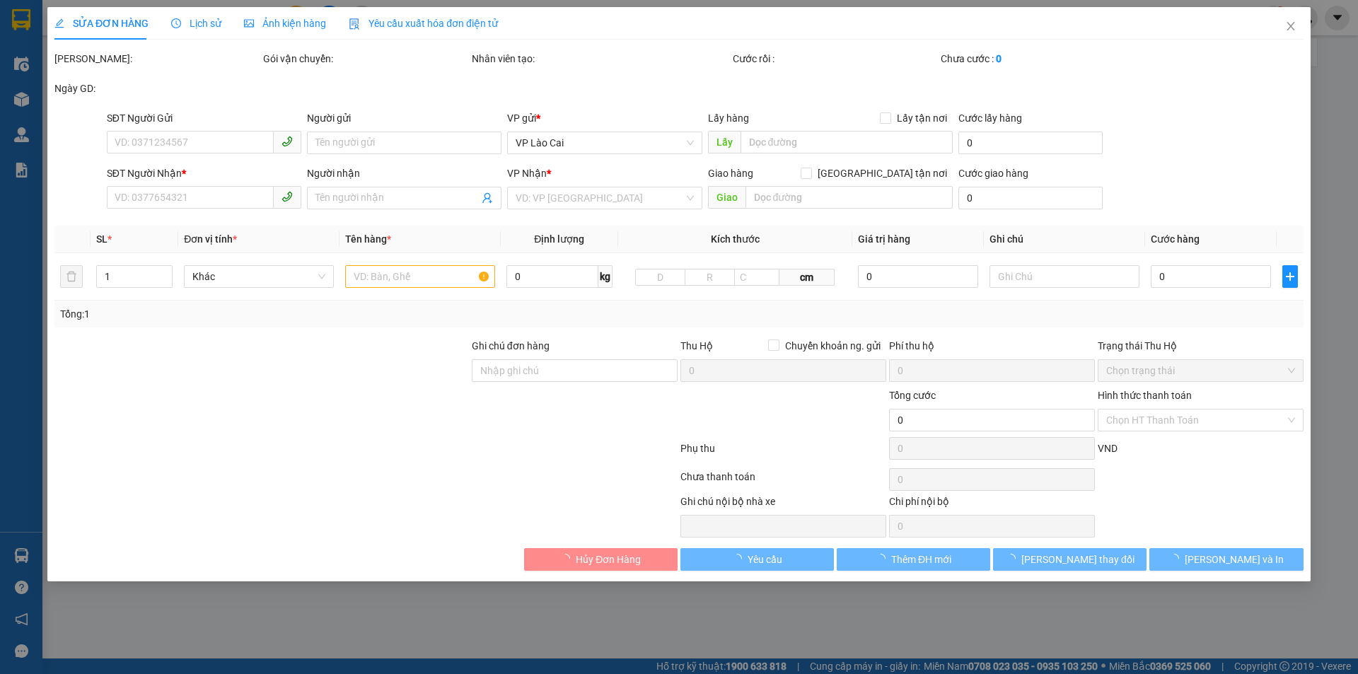
type input "200.000"
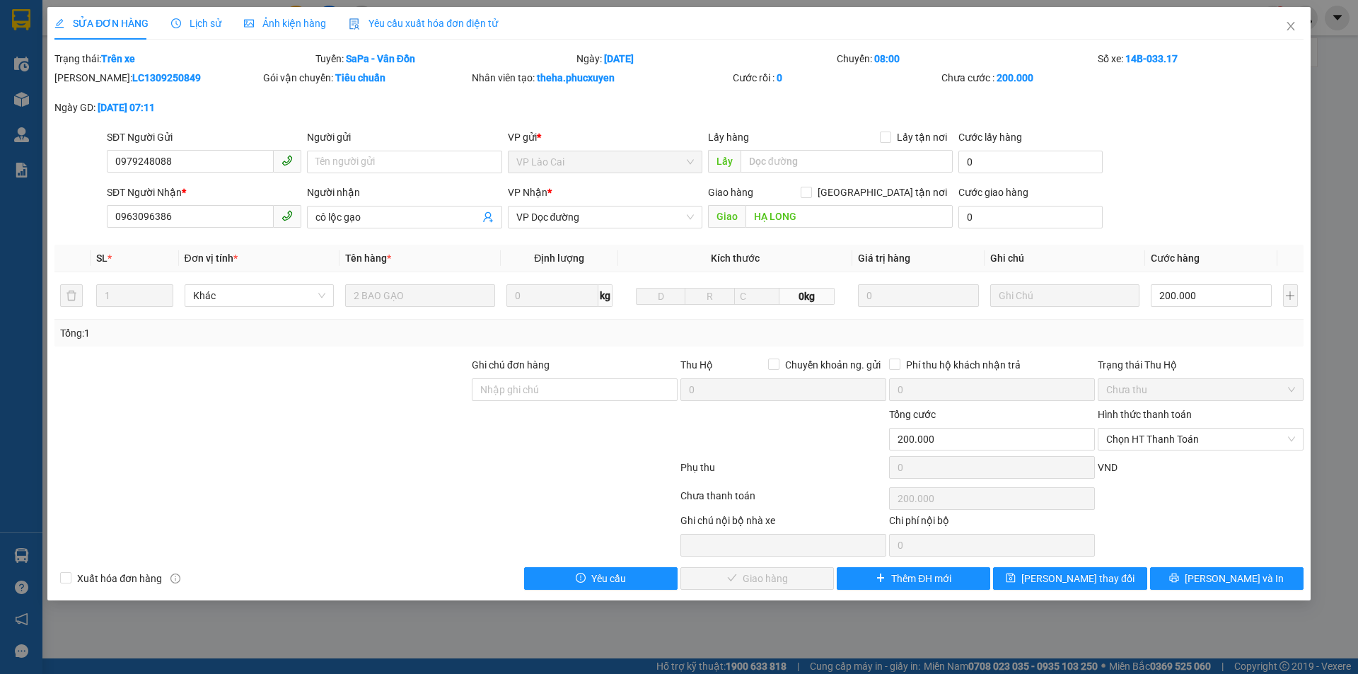
click at [175, 149] on div "SĐT Người Gửi" at bounding box center [204, 139] width 195 height 21
click at [177, 165] on input "0979248088" at bounding box center [190, 161] width 167 height 23
click at [173, 202] on div "SĐT Người Nhận *" at bounding box center [204, 195] width 195 height 21
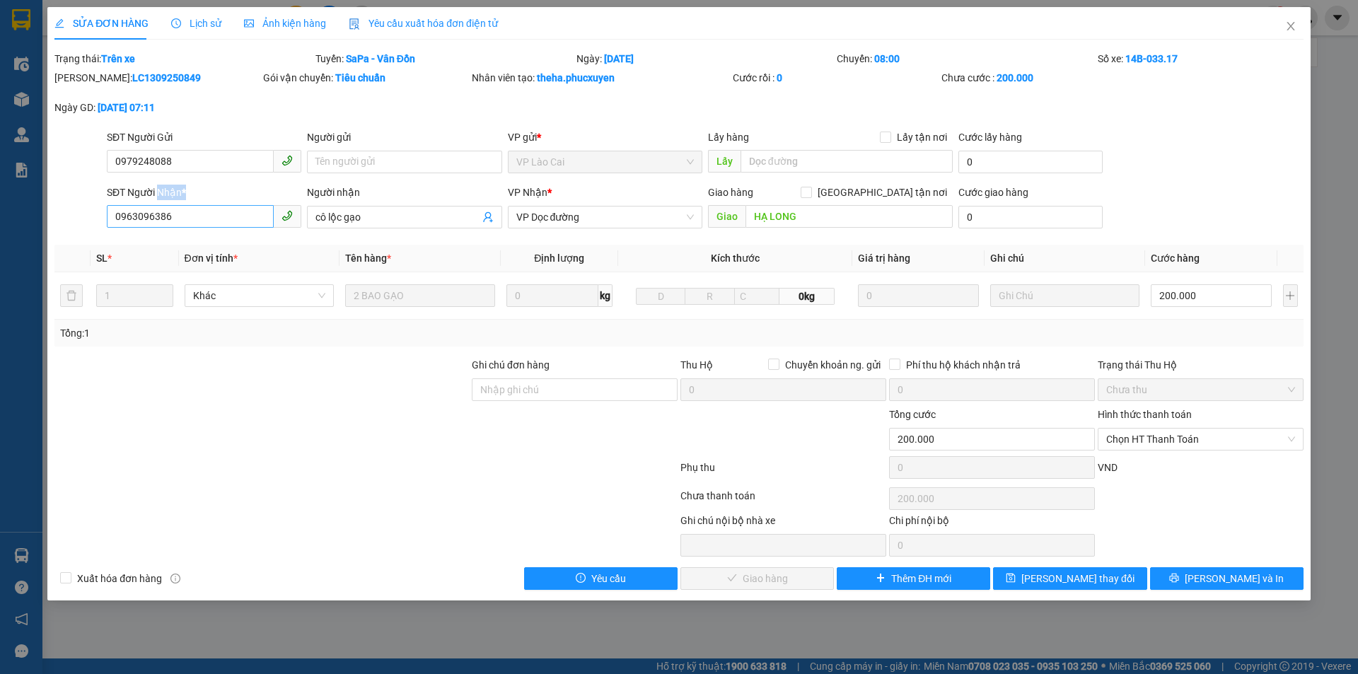
click at [173, 204] on div "SĐT Người Nhận *" at bounding box center [204, 195] width 195 height 21
click at [173, 209] on input "0963096386" at bounding box center [190, 216] width 167 height 23
click at [1288, 23] on icon "close" at bounding box center [1291, 26] width 11 height 11
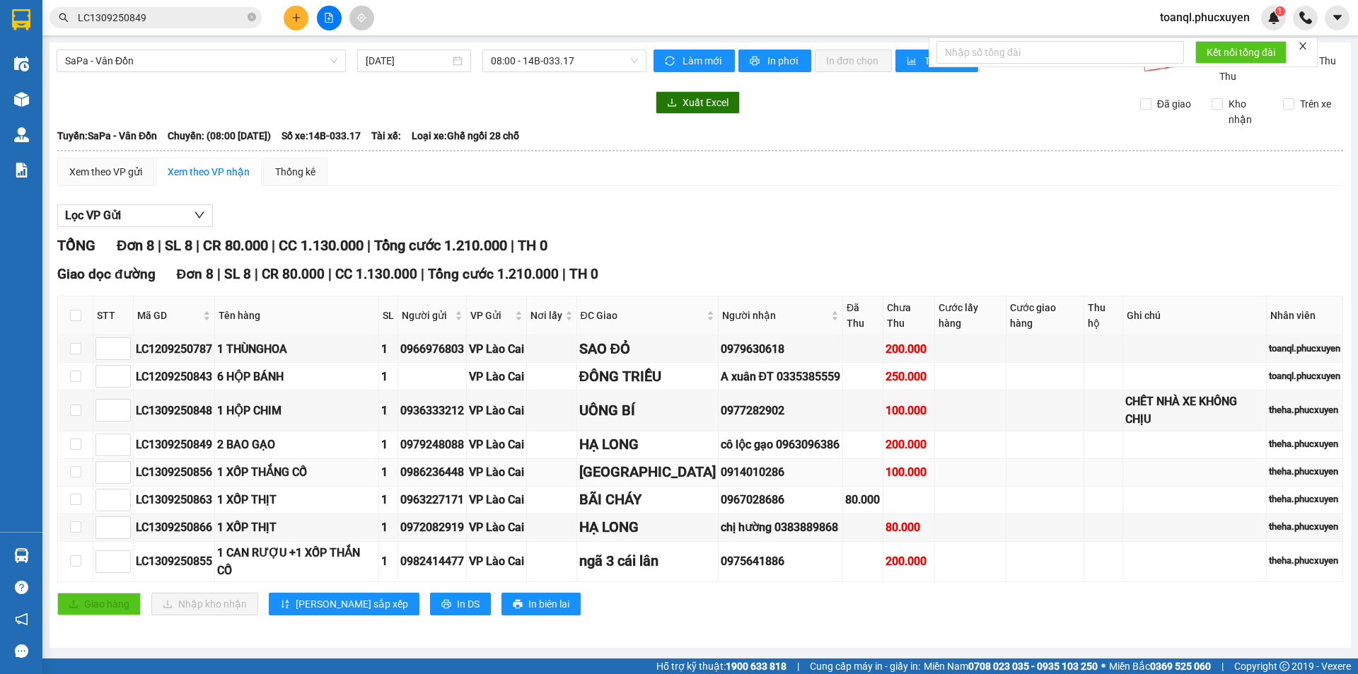
click at [158, 463] on div "LC1309250856" at bounding box center [174, 472] width 76 height 18
copy div "LC1309250856"
click at [251, 18] on icon "close-circle" at bounding box center [252, 17] width 8 height 8
click at [203, 21] on input "text" at bounding box center [161, 18] width 167 height 16
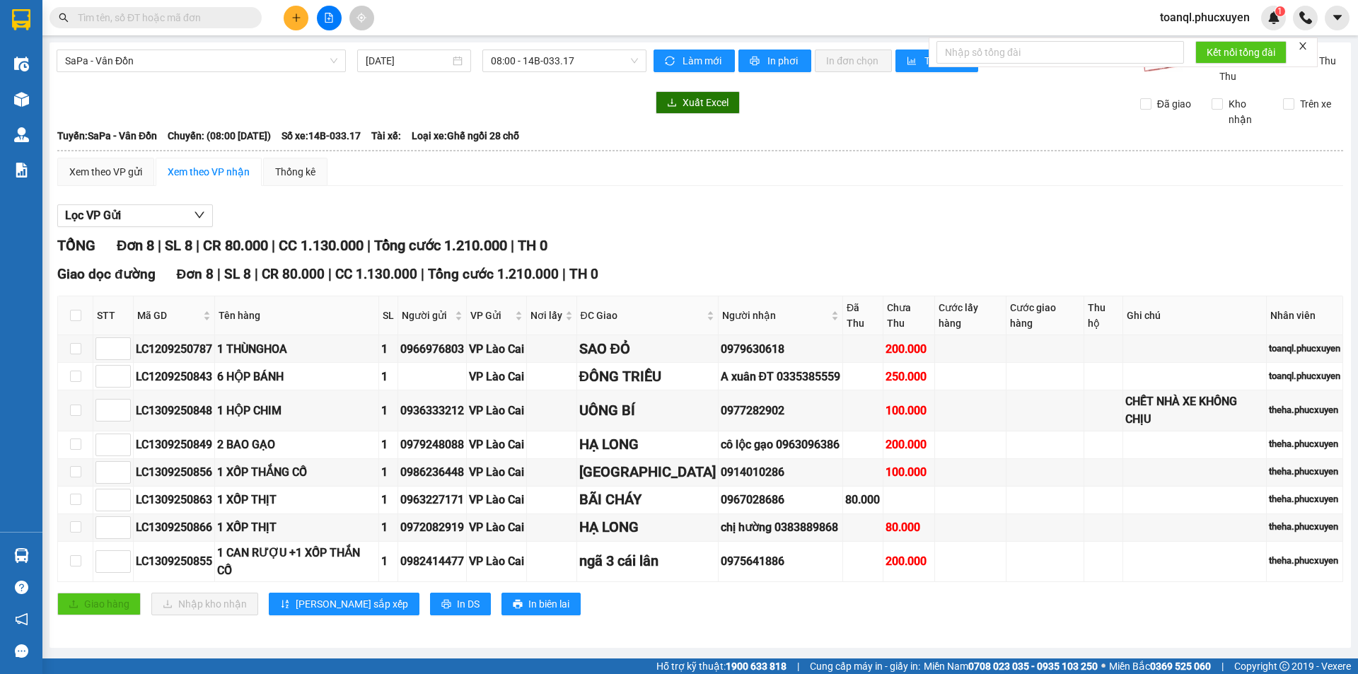
paste input "LC1309250856"
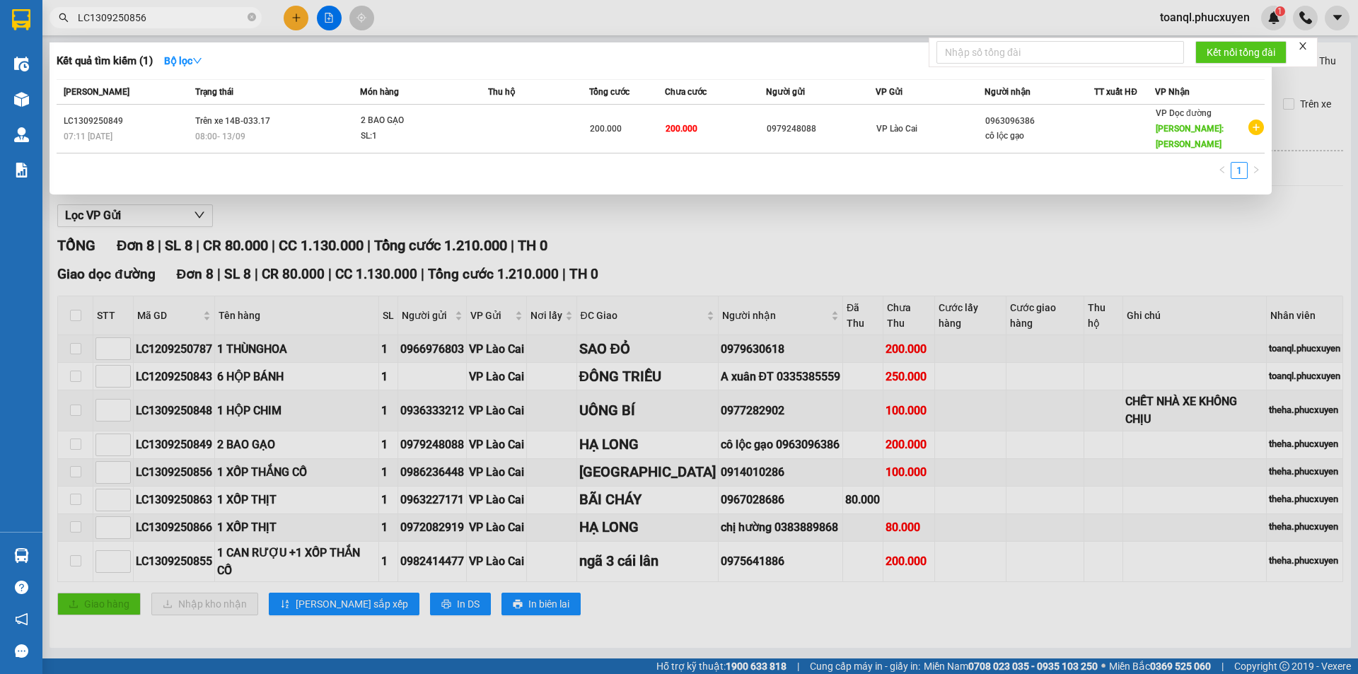
type input "LC1309250856"
drag, startPoint x: 252, startPoint y: 61, endPoint x: 243, endPoint y: 91, distance: 31.6
click at [252, 62] on div "Kết quả tìm kiếm ( 1 ) Bộ lọc" at bounding box center [661, 61] width 1208 height 23
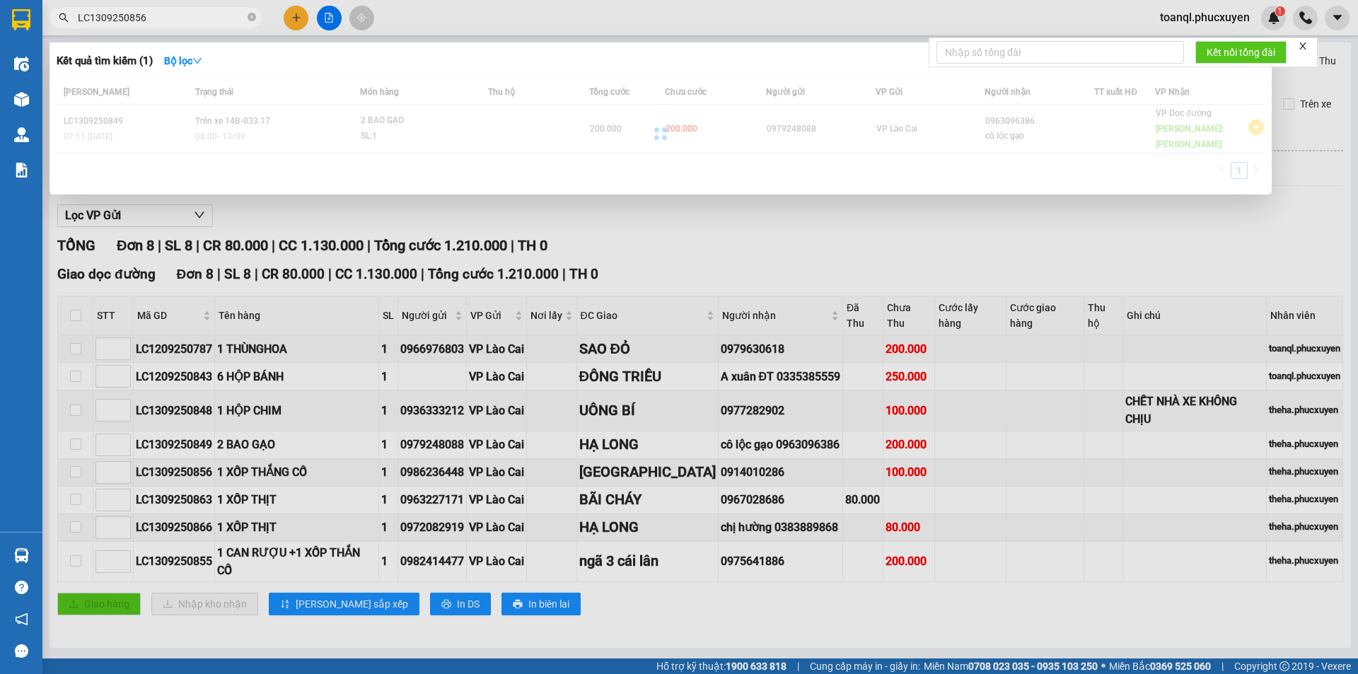
click at [259, 115] on div at bounding box center [661, 133] width 1208 height 108
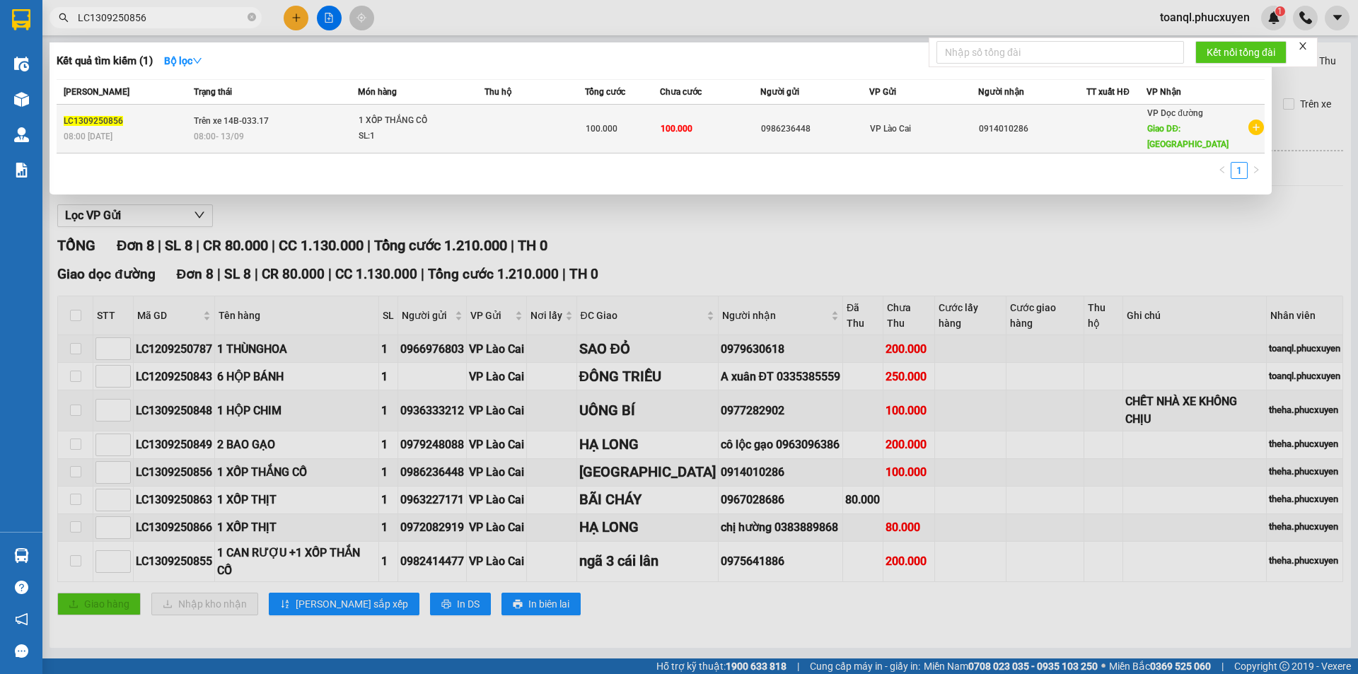
click at [253, 117] on span "Trên xe 14B-033.17" at bounding box center [231, 121] width 75 height 10
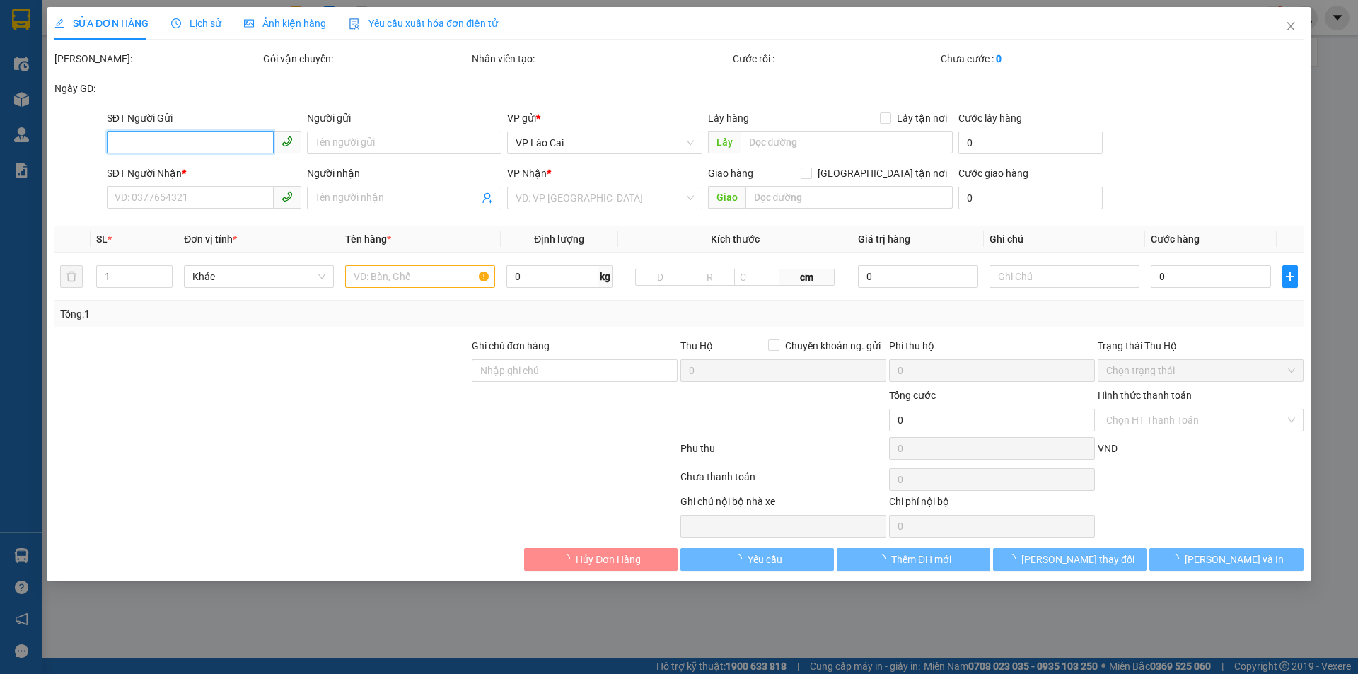
type input "0986236448"
type input "0914010286"
type input "[GEOGRAPHIC_DATA]"
type input "100.000"
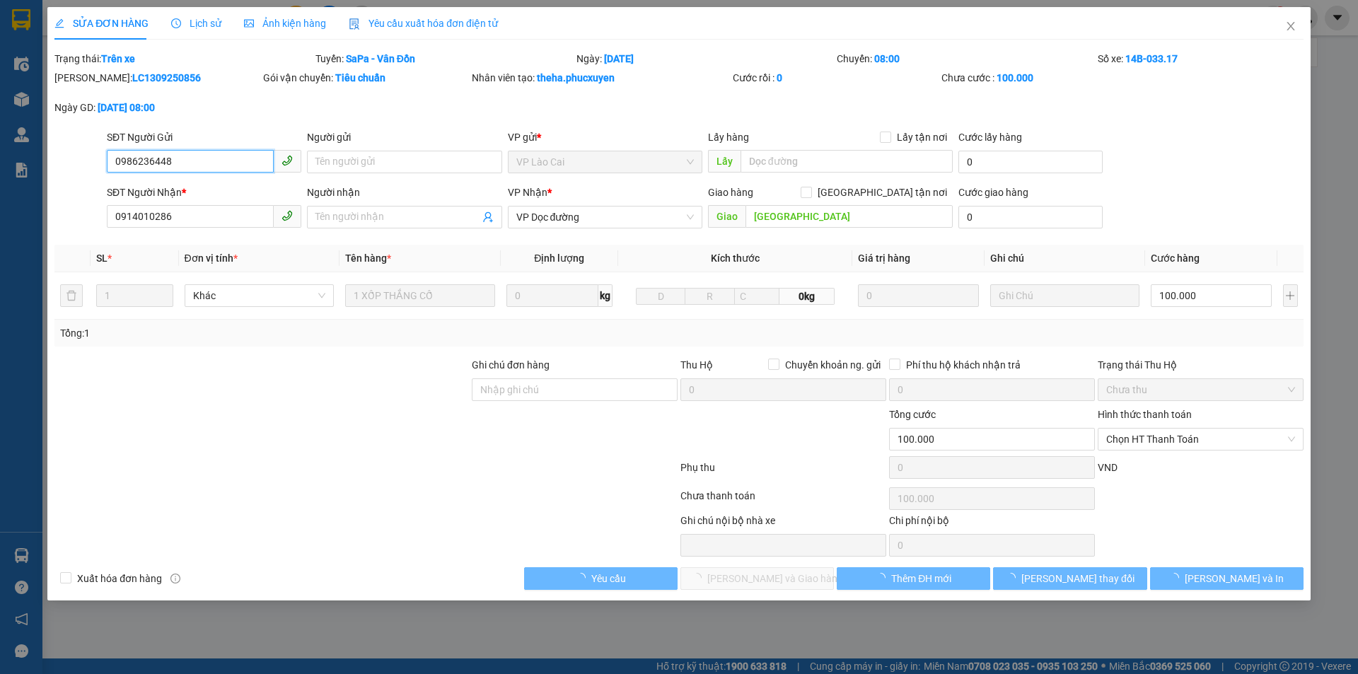
click at [224, 153] on input "0986236448" at bounding box center [190, 161] width 167 height 23
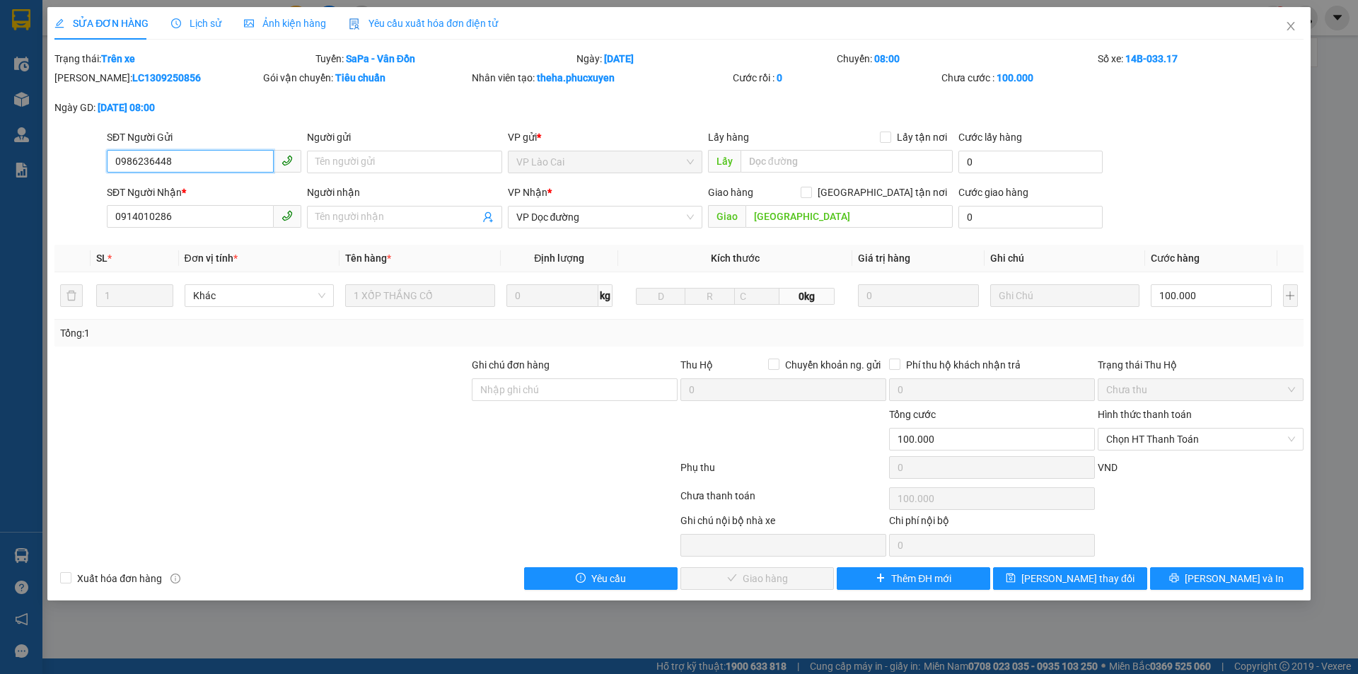
click at [224, 153] on input "0986236448" at bounding box center [190, 161] width 167 height 23
click at [202, 195] on div "SĐT Người Nhận *" at bounding box center [204, 193] width 195 height 16
click at [202, 205] on input "0914010286" at bounding box center [190, 216] width 167 height 23
click at [200, 209] on input "0914010286" at bounding box center [190, 216] width 167 height 23
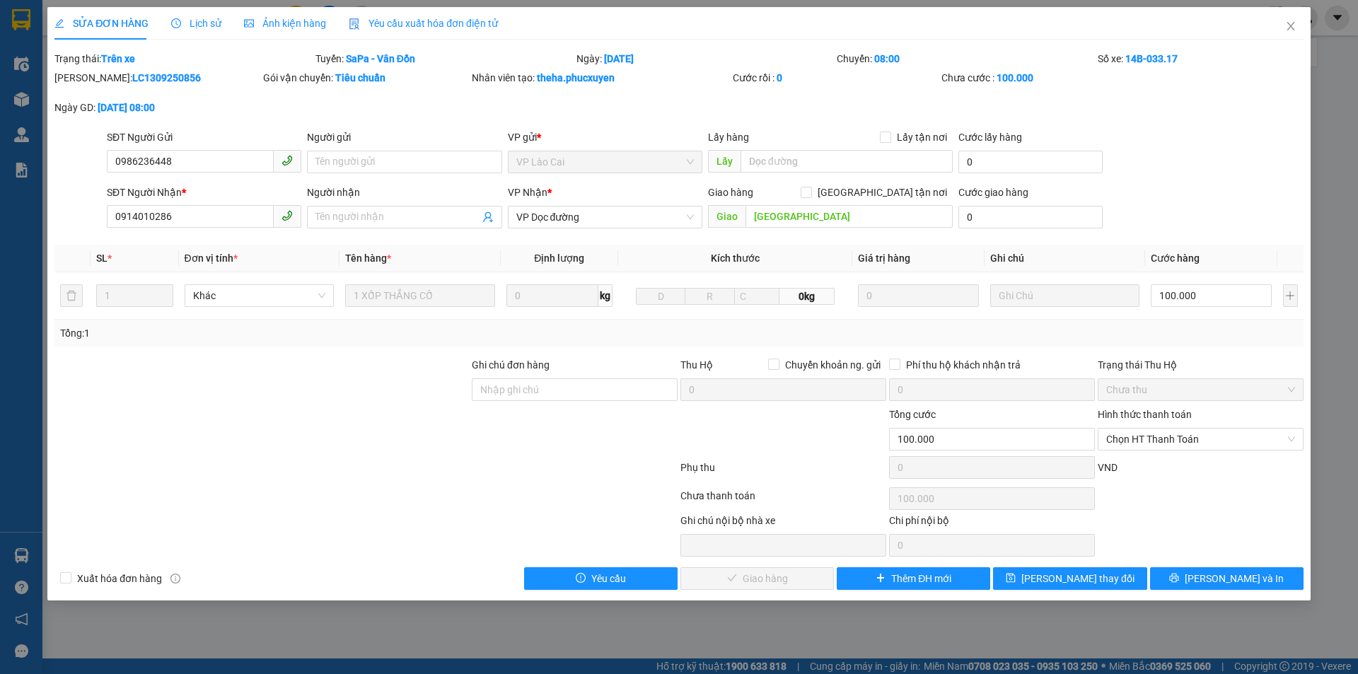
click at [1302, 53] on div "Số xe: 14B-033.17" at bounding box center [1201, 59] width 209 height 16
click at [1293, 31] on icon "close" at bounding box center [1291, 26] width 11 height 11
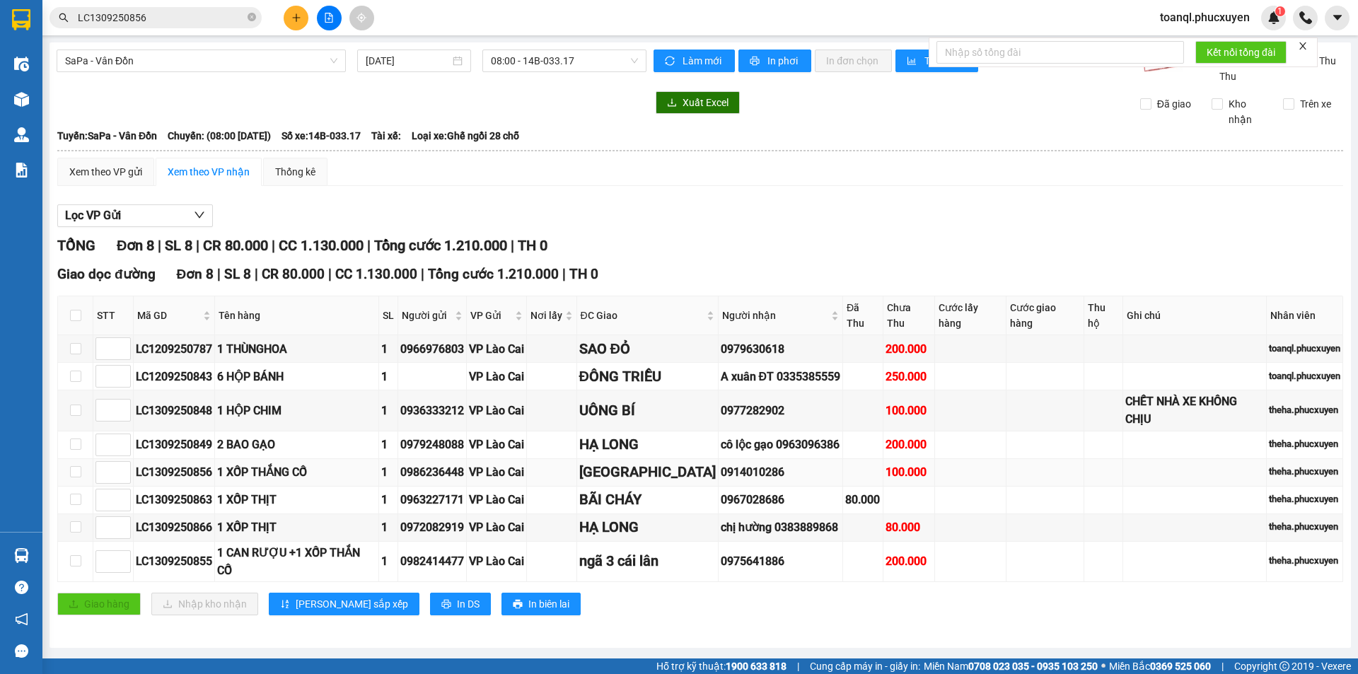
click at [180, 463] on div "LC1309250856" at bounding box center [174, 472] width 76 height 18
click at [180, 491] on div "LC1309250863" at bounding box center [174, 500] width 76 height 18
click at [179, 491] on div "LC1309250863" at bounding box center [174, 500] width 76 height 18
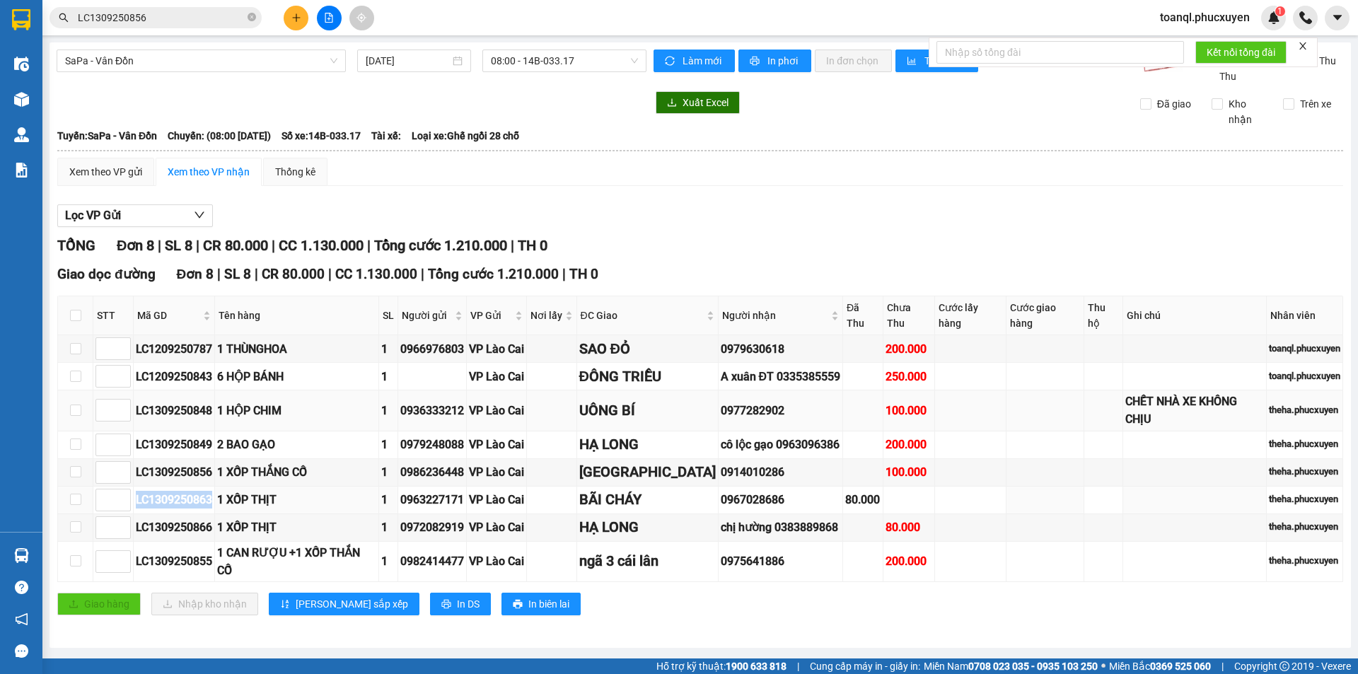
copy div "LC1309250863"
click at [191, 16] on input "LC1309250856" at bounding box center [161, 18] width 167 height 16
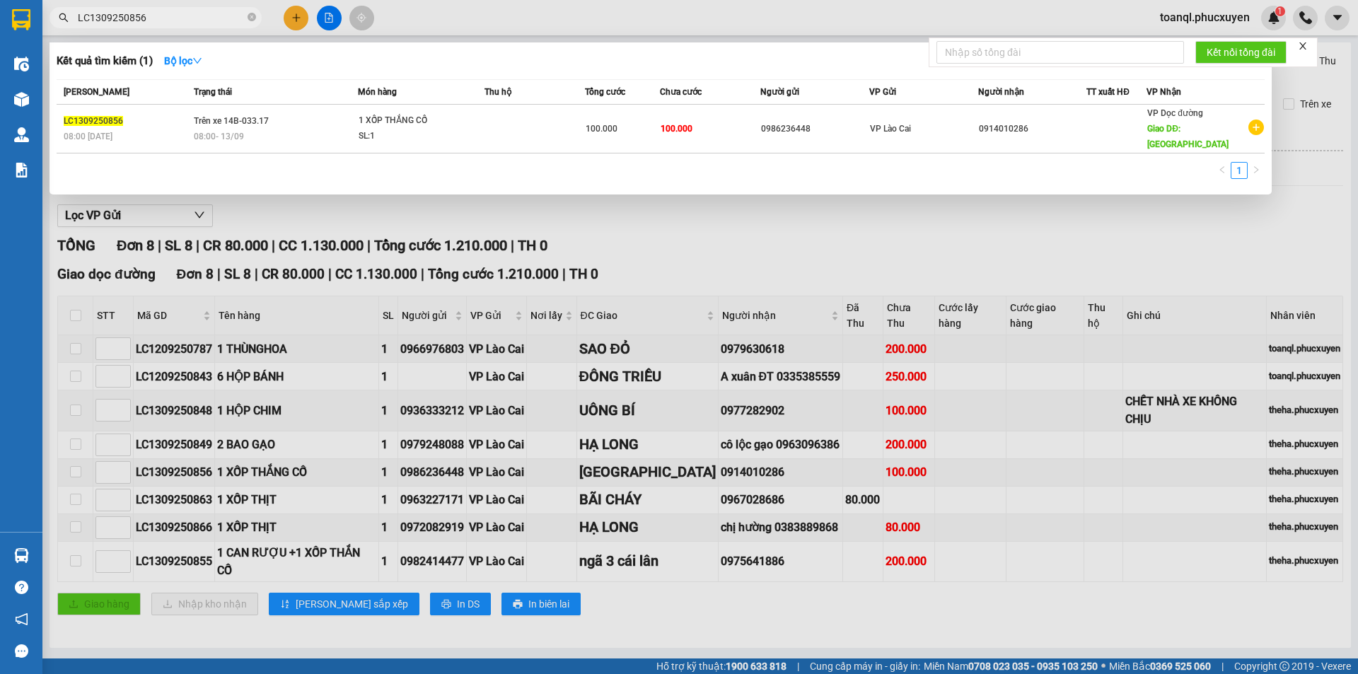
click at [191, 16] on input "LC1309250856" at bounding box center [161, 18] width 167 height 16
paste input "63"
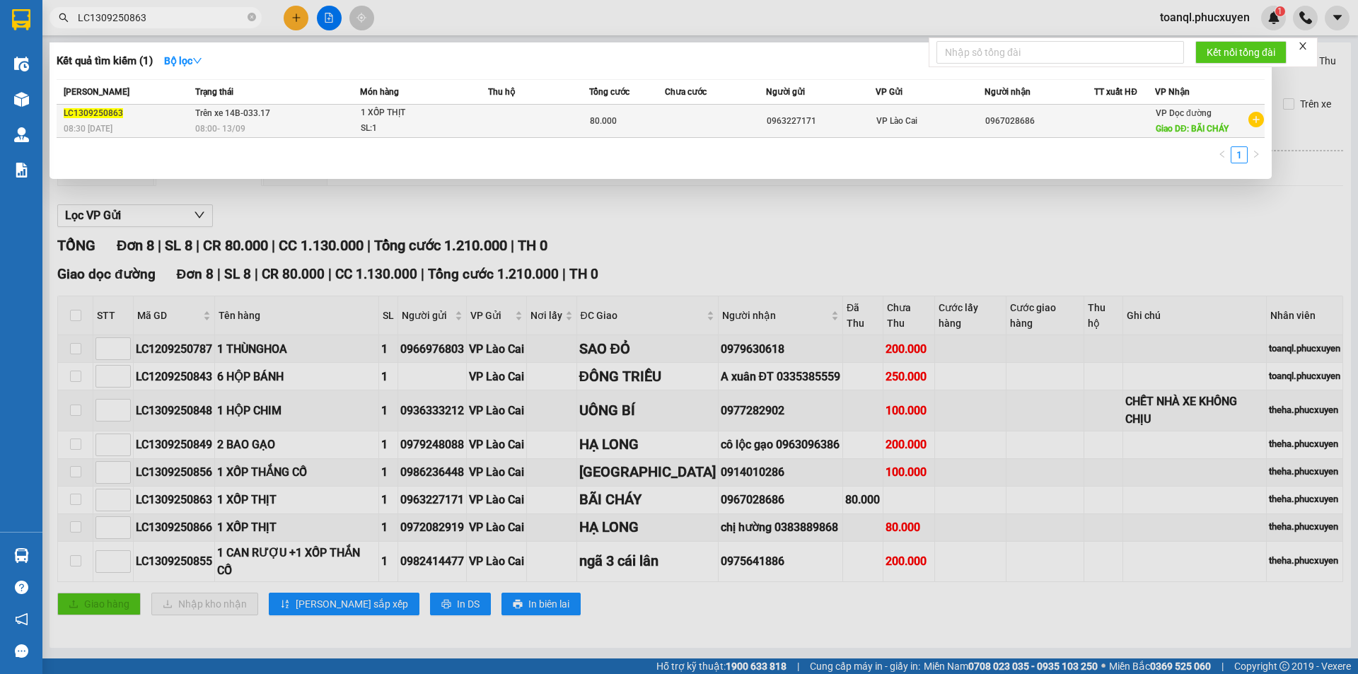
type input "LC1309250863"
click at [266, 129] on div "08:00 [DATE]" at bounding box center [277, 129] width 164 height 16
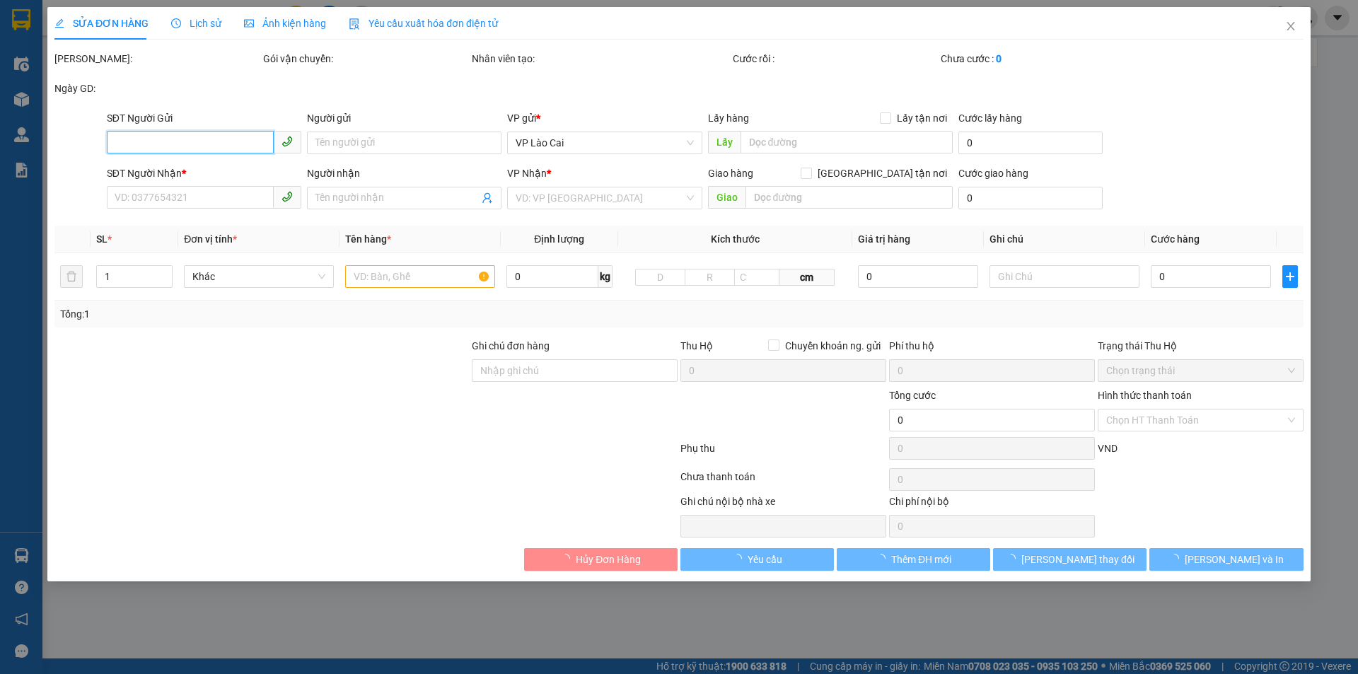
type input "0963227171"
type input "0967028686"
type input "BÃI CHÁY"
type input "80.000"
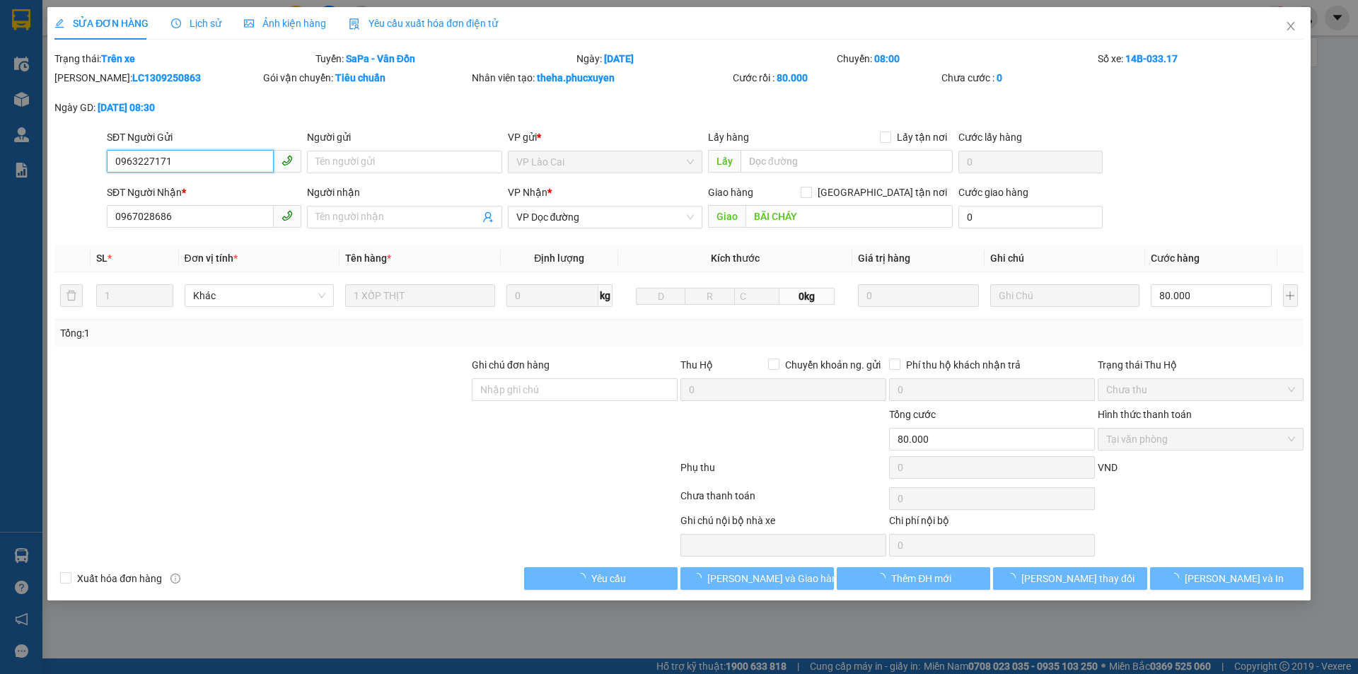
click at [224, 160] on input "0963227171" at bounding box center [190, 161] width 167 height 23
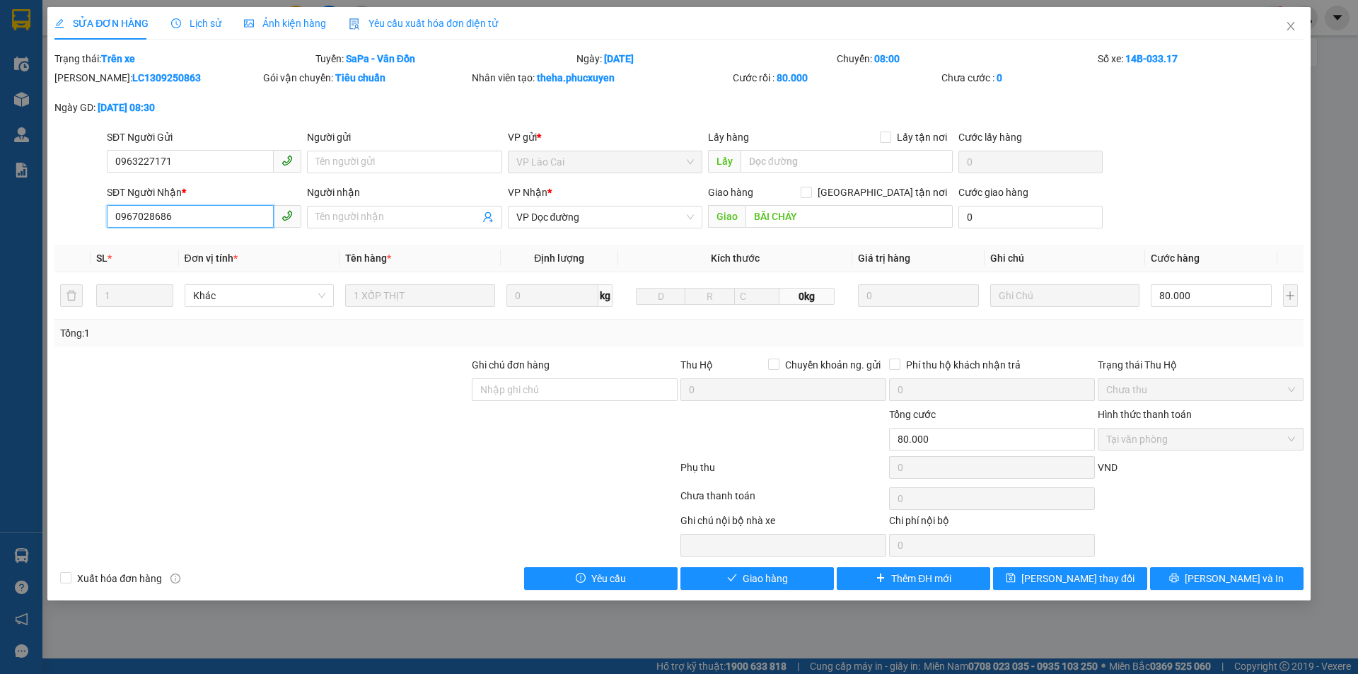
click at [193, 224] on input "0967028686" at bounding box center [190, 216] width 167 height 23
